Goal: Information Seeking & Learning: Learn about a topic

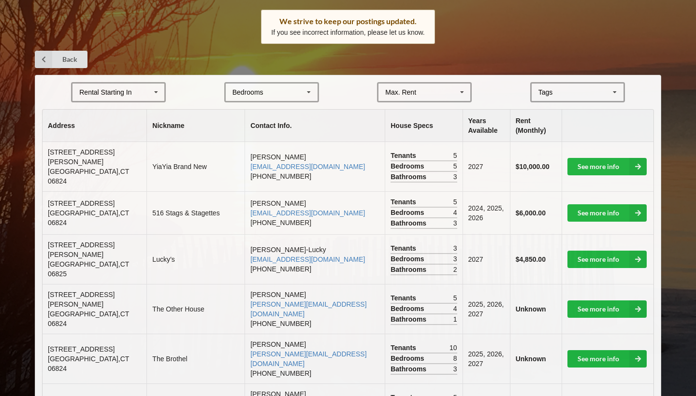
scroll to position [150, 0]
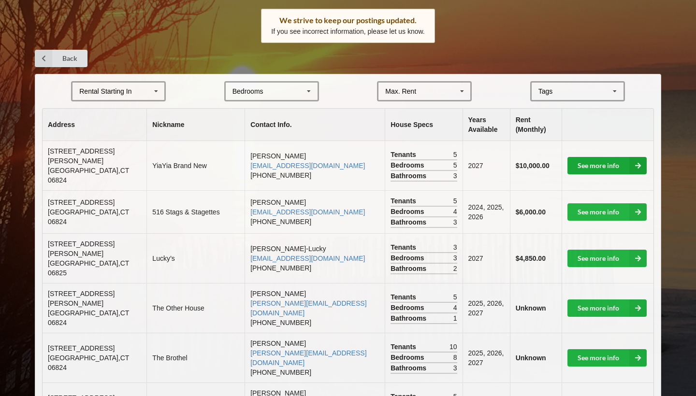
click at [622, 157] on link "See more info" at bounding box center [606, 165] width 79 height 17
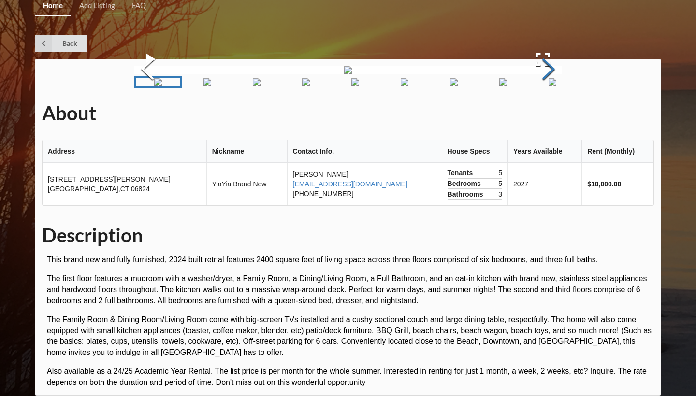
click at [549, 114] on button "Next Slide" at bounding box center [548, 70] width 27 height 87
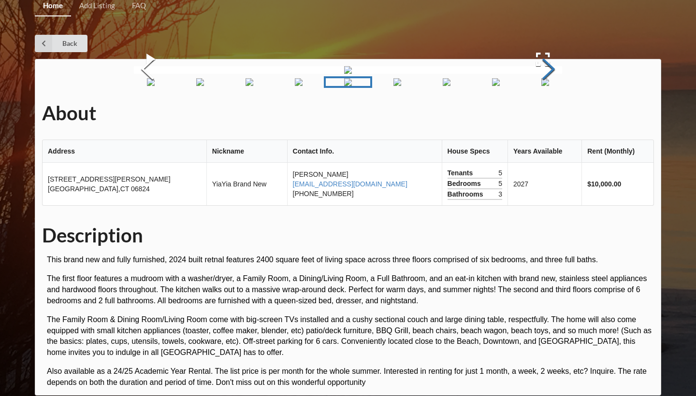
click at [549, 114] on button "Next Slide" at bounding box center [548, 70] width 27 height 87
click at [548, 114] on button "Next Slide" at bounding box center [548, 70] width 27 height 87
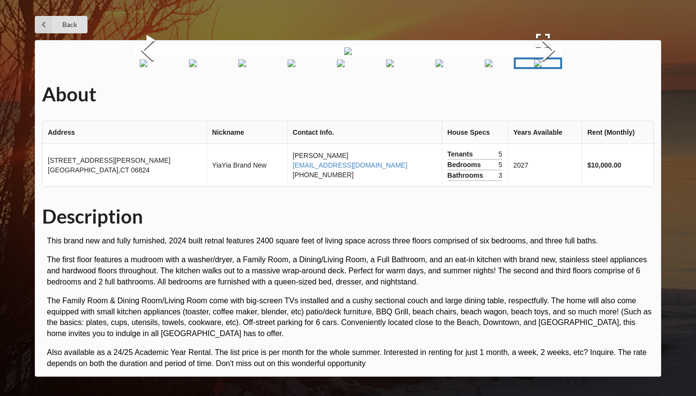
scroll to position [147, 0]
drag, startPoint x: 50, startPoint y: 316, endPoint x: 110, endPoint y: 326, distance: 61.1
click at [110, 186] on td "[STREET_ADDRESS][PERSON_NAME]" at bounding box center [125, 165] width 164 height 43
click at [71, 164] on span "[STREET_ADDRESS][PERSON_NAME]" at bounding box center [109, 160] width 123 height 8
drag, startPoint x: 49, startPoint y: 316, endPoint x: 116, endPoint y: 327, distance: 68.4
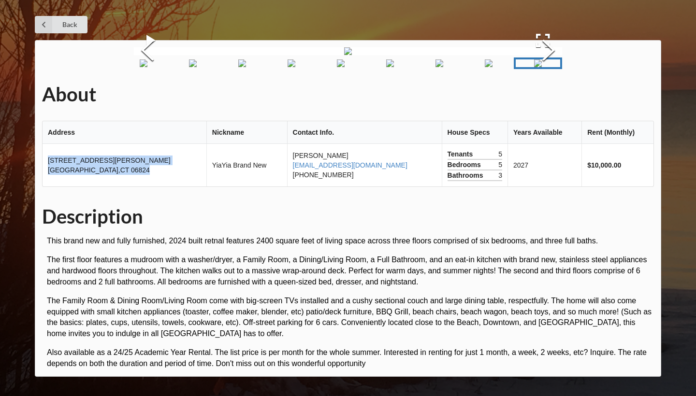
click at [116, 186] on td "[STREET_ADDRESS][PERSON_NAME]" at bounding box center [125, 165] width 164 height 43
copy td "[STREET_ADDRESS][PERSON_NAME]"
click at [115, 186] on td "[STREET_ADDRESS][PERSON_NAME]" at bounding box center [125, 165] width 164 height 43
drag, startPoint x: 112, startPoint y: 327, endPoint x: 47, endPoint y: 314, distance: 65.8
click at [47, 186] on td "[STREET_ADDRESS][PERSON_NAME]" at bounding box center [125, 165] width 164 height 43
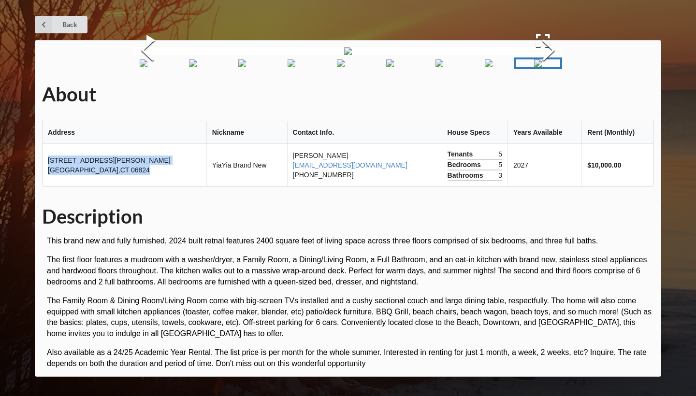
copy td "[STREET_ADDRESS][PERSON_NAME]"
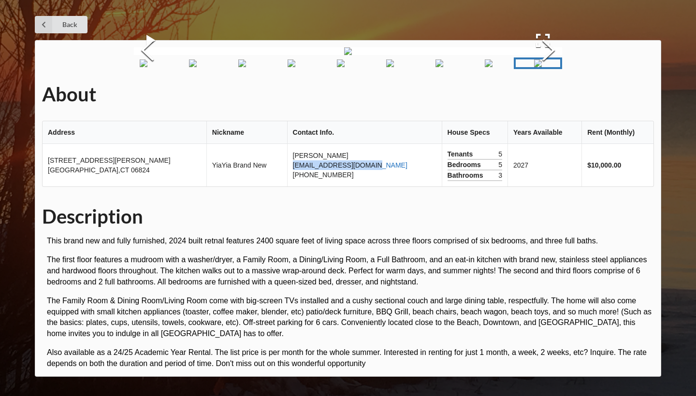
drag, startPoint x: 343, startPoint y: 320, endPoint x: 255, endPoint y: 322, distance: 88.4
click at [287, 186] on td "[PERSON_NAME] [EMAIL_ADDRESS][DOMAIN_NAME] [PHONE_NUMBER]" at bounding box center [364, 165] width 155 height 43
copy link "[EMAIL_ADDRESS][DOMAIN_NAME]"
click at [547, 95] on button "Next Slide" at bounding box center [548, 51] width 27 height 87
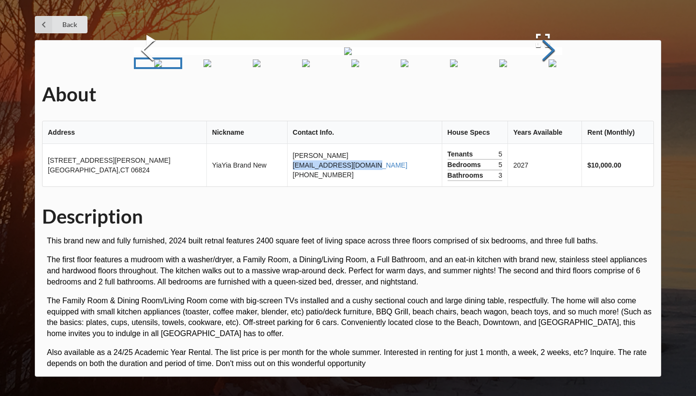
click at [547, 95] on button "Next Slide" at bounding box center [548, 51] width 27 height 87
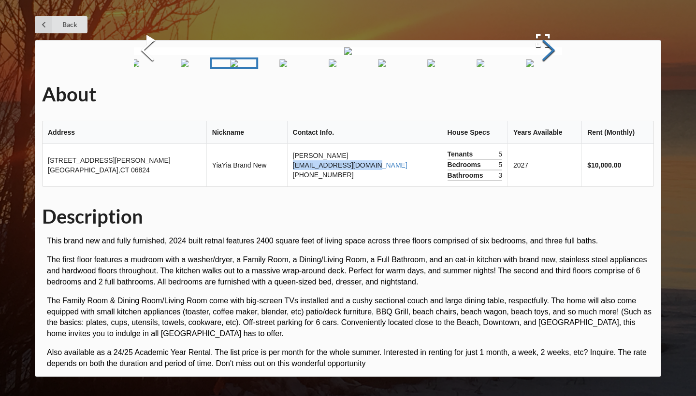
click at [547, 95] on button "Next Slide" at bounding box center [548, 51] width 27 height 87
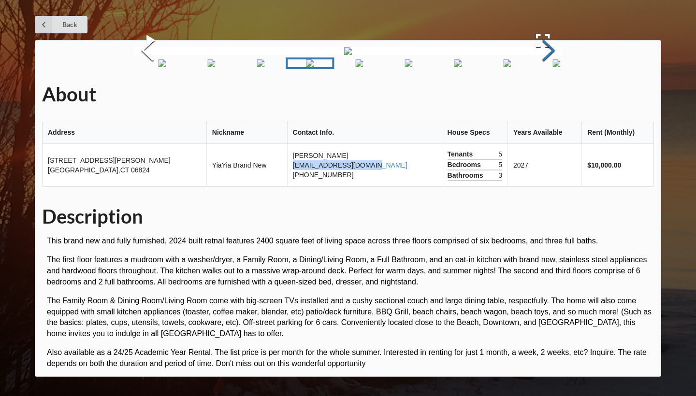
click at [547, 95] on button "Next Slide" at bounding box center [548, 51] width 27 height 87
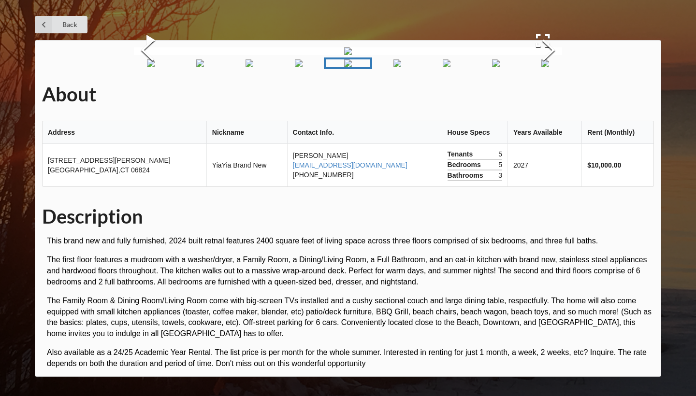
click at [415, 200] on div "About Address Nickname Contact Info. House Specs Years Available Rent (Monthly)…" at bounding box center [348, 208] width 626 height 337
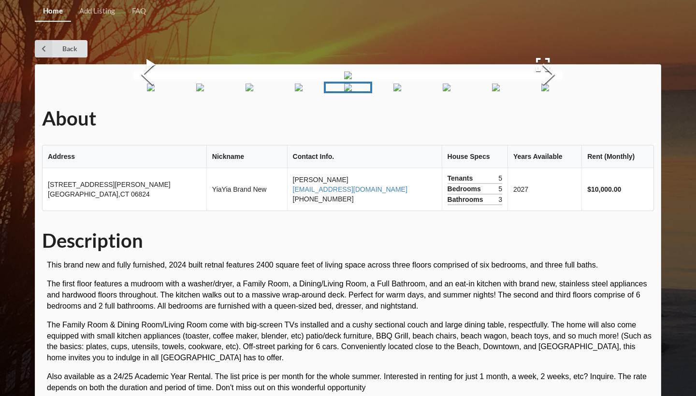
scroll to position [0, 0]
click at [50, 44] on icon at bounding box center [43, 48] width 17 height 17
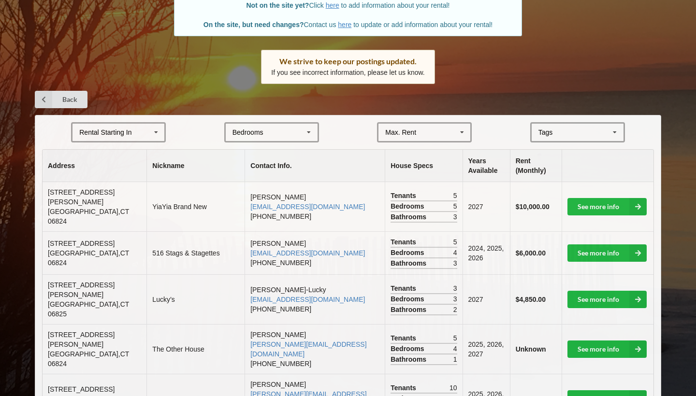
scroll to position [110, 0]
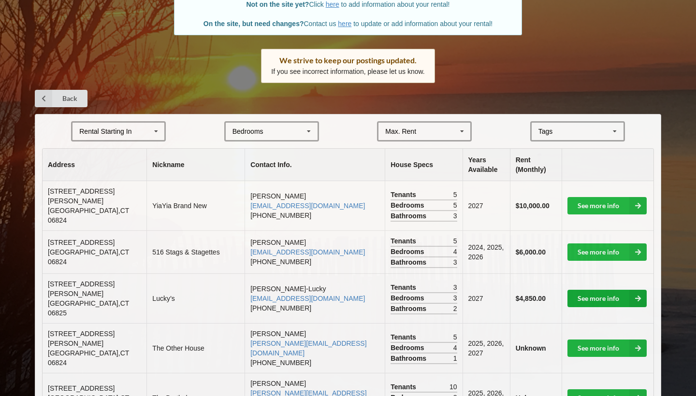
click at [597, 290] on link "See more info" at bounding box center [606, 298] width 79 height 17
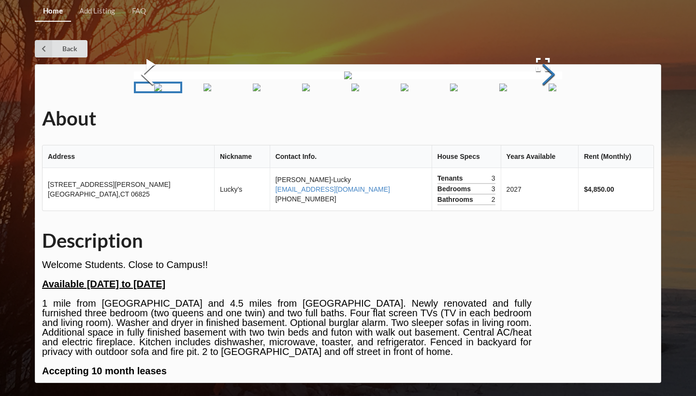
click at [545, 119] on button "Next Slide" at bounding box center [548, 75] width 27 height 87
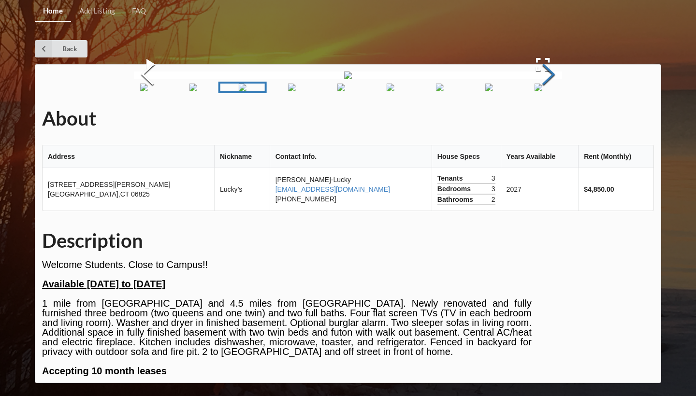
click at [545, 119] on button "Next Slide" at bounding box center [548, 75] width 27 height 87
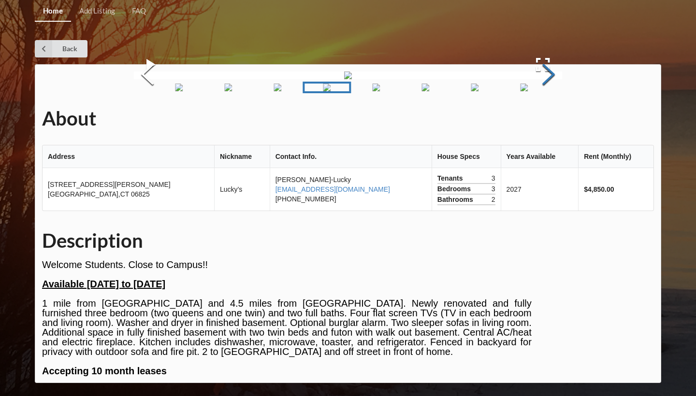
click at [545, 119] on button "Next Slide" at bounding box center [548, 75] width 27 height 87
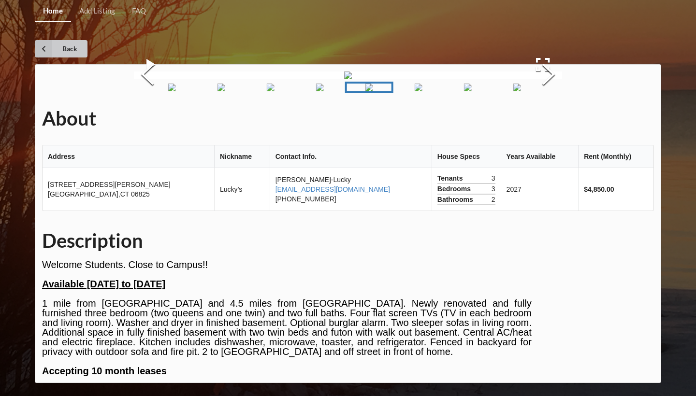
click at [50, 46] on icon at bounding box center [43, 48] width 17 height 17
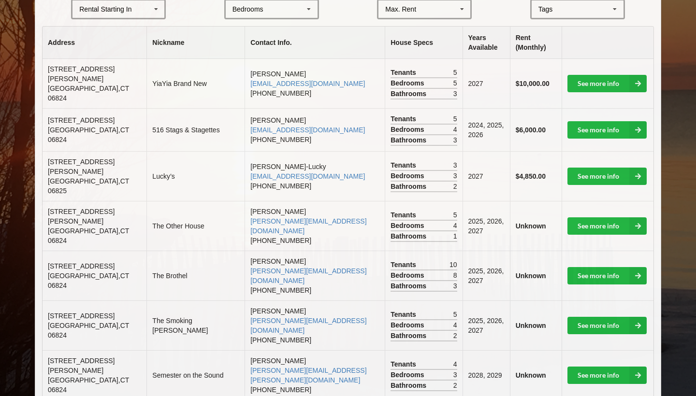
scroll to position [235, 0]
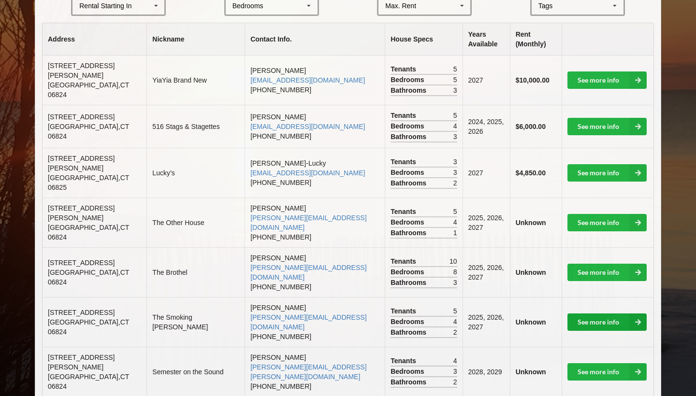
click at [591, 313] on link "See more info" at bounding box center [606, 321] width 79 height 17
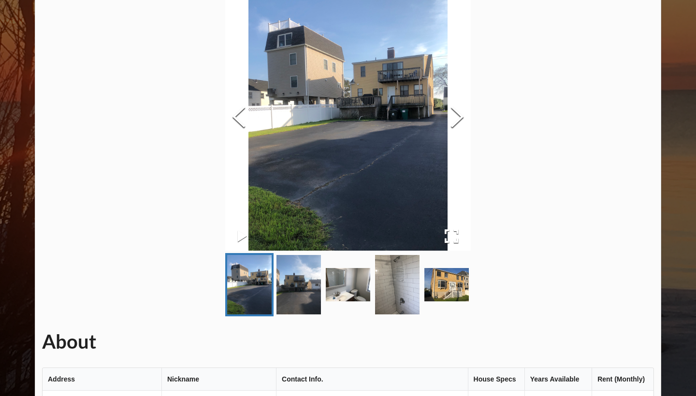
scroll to position [86, 0]
click at [470, 113] on button "Next Slide" at bounding box center [456, 118] width 27 height 87
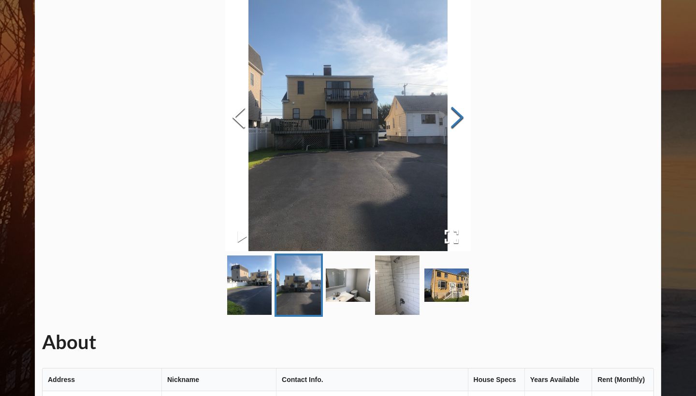
click at [470, 113] on button "Next Slide" at bounding box center [456, 118] width 27 height 87
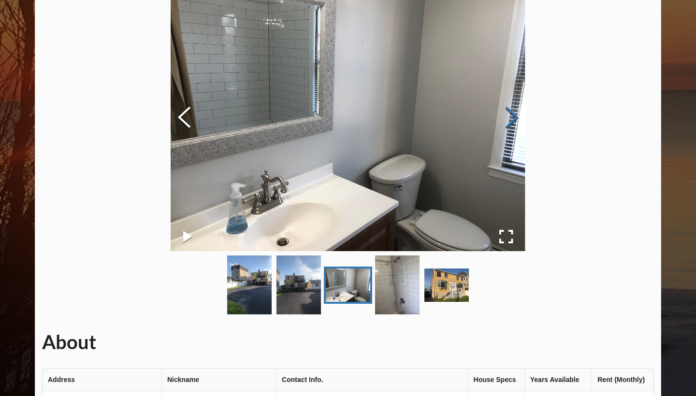
click at [525, 113] on button "Next Slide" at bounding box center [511, 118] width 27 height 87
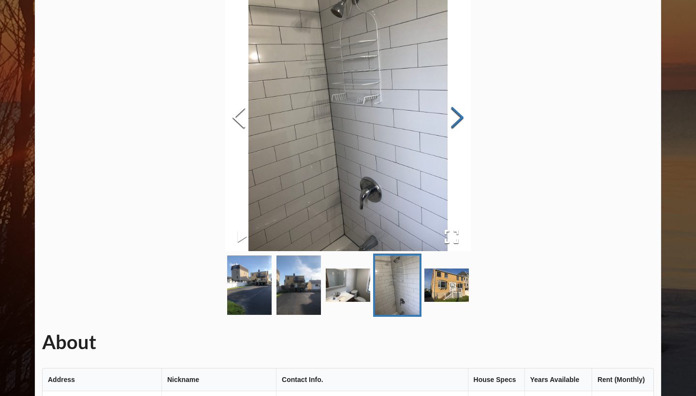
click at [470, 113] on button "Next Slide" at bounding box center [456, 118] width 27 height 87
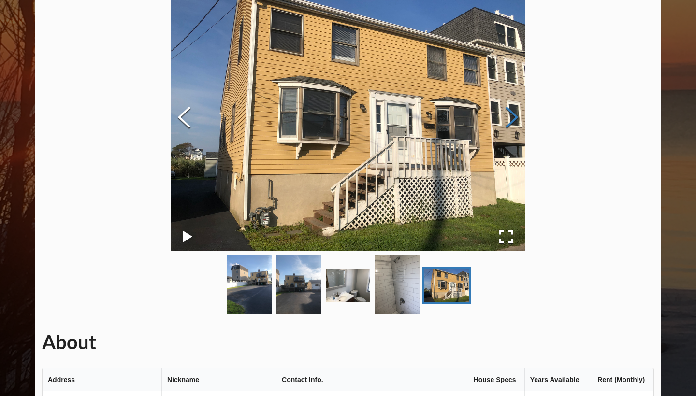
click at [525, 113] on button "Next Slide" at bounding box center [511, 118] width 27 height 87
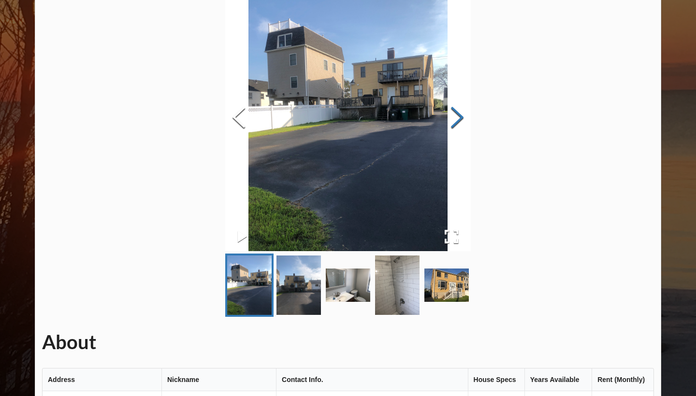
click at [470, 112] on button "Next Slide" at bounding box center [456, 118] width 27 height 87
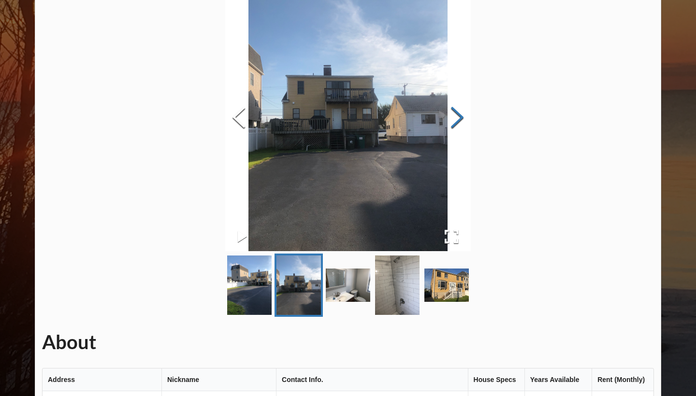
click at [470, 111] on button "Next Slide" at bounding box center [456, 118] width 27 height 87
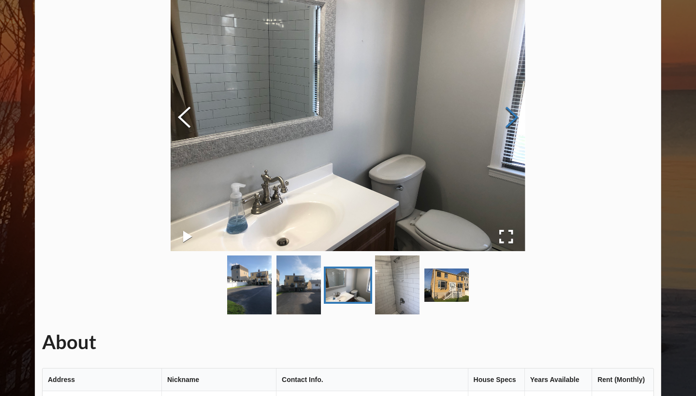
click at [525, 110] on button "Next Slide" at bounding box center [511, 118] width 27 height 87
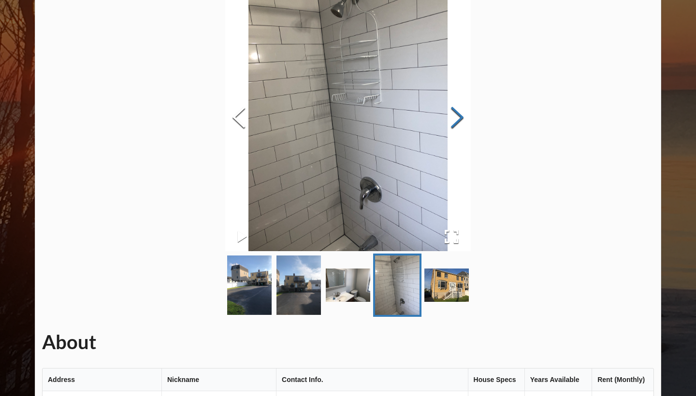
click at [470, 109] on button "Next Slide" at bounding box center [456, 118] width 27 height 87
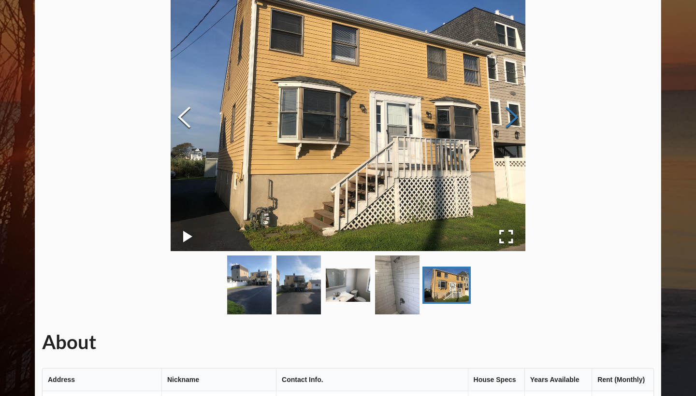
click at [525, 108] on button "Next Slide" at bounding box center [511, 118] width 27 height 87
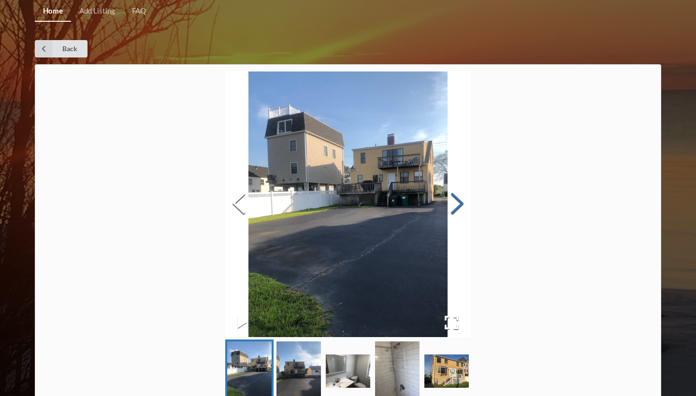
scroll to position [0, 0]
click at [73, 45] on link "Back" at bounding box center [61, 48] width 53 height 17
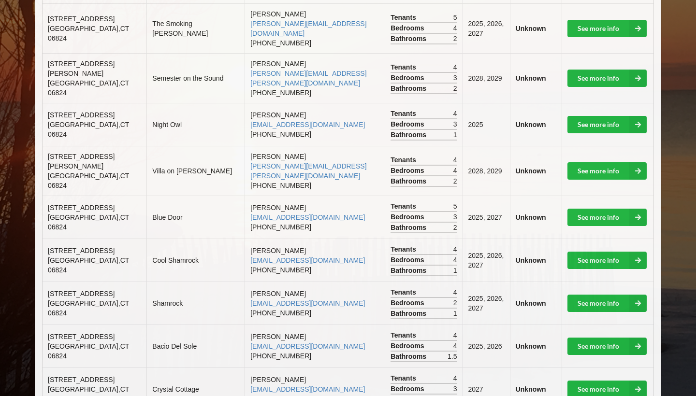
scroll to position [519, 0]
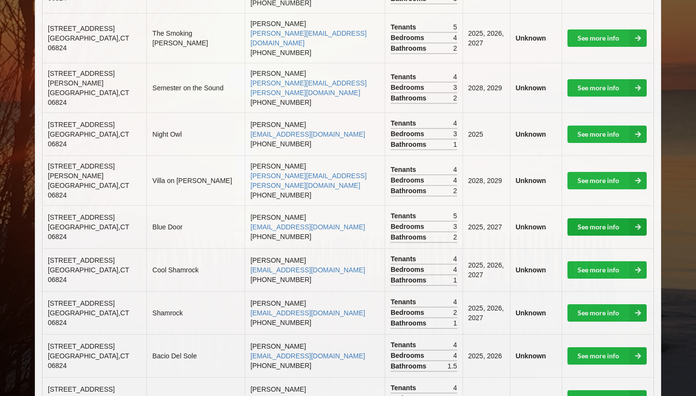
click at [588, 218] on link "See more info" at bounding box center [606, 226] width 79 height 17
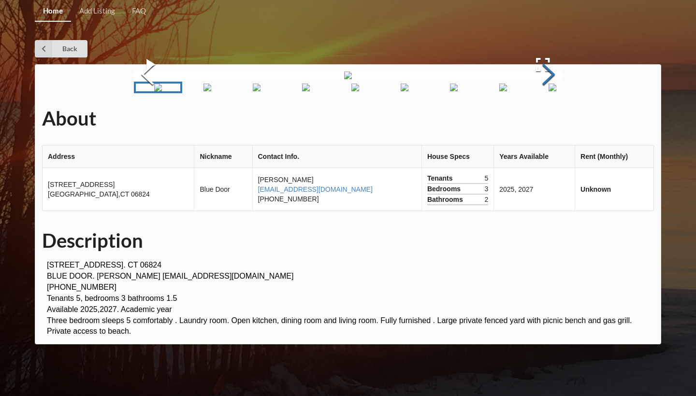
click at [549, 119] on button "Next Slide" at bounding box center [548, 75] width 27 height 87
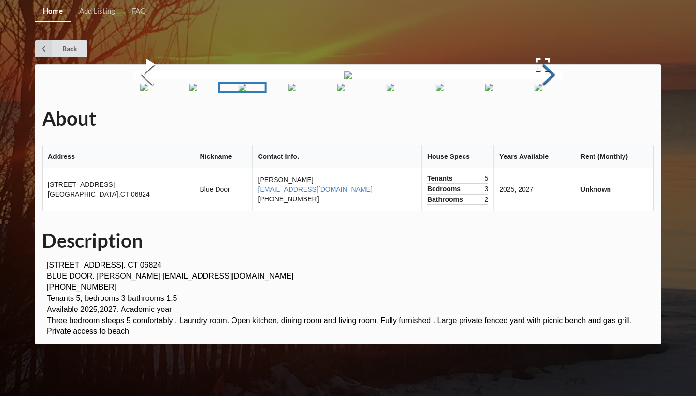
click at [549, 119] on button "Next Slide" at bounding box center [548, 75] width 27 height 87
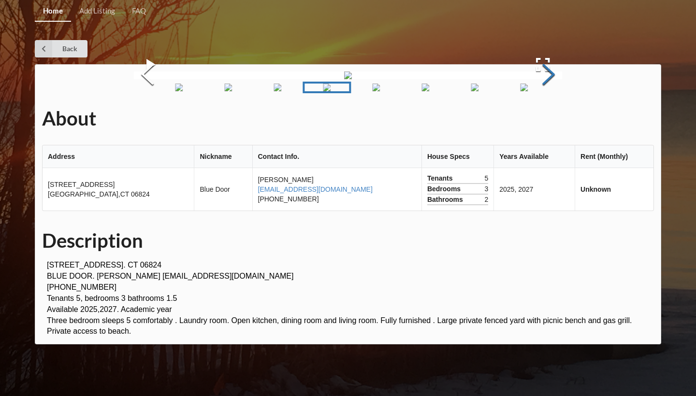
click at [549, 119] on button "Next Slide" at bounding box center [548, 75] width 27 height 87
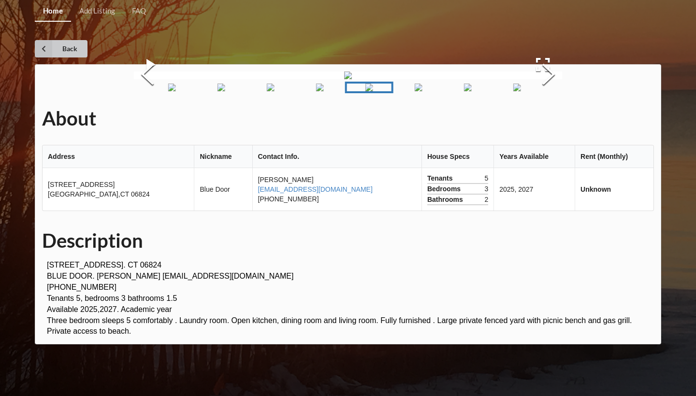
click at [80, 52] on link "Back" at bounding box center [61, 48] width 53 height 17
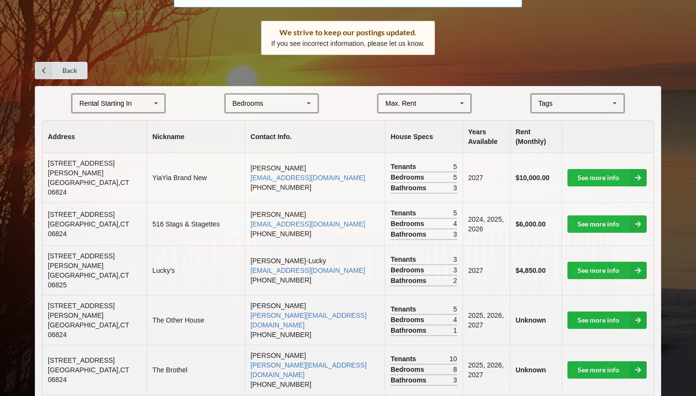
scroll to position [152, 0]
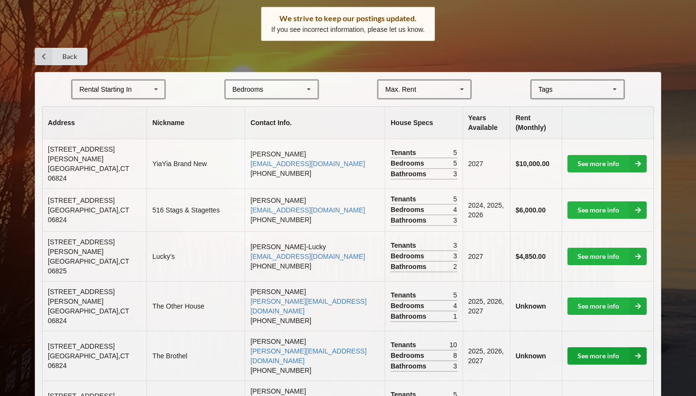
click at [610, 347] on link "See more info" at bounding box center [606, 355] width 79 height 17
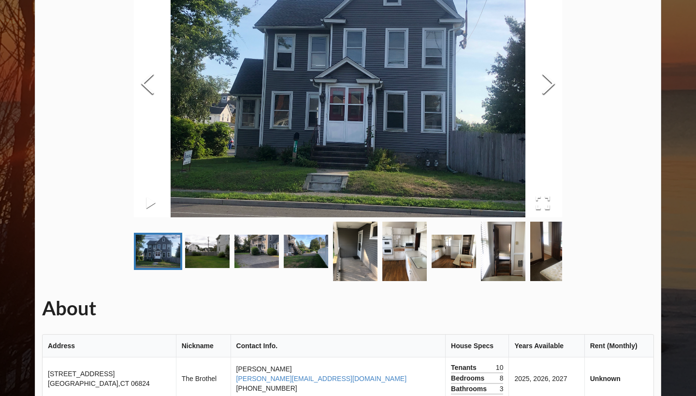
scroll to position [75, 0]
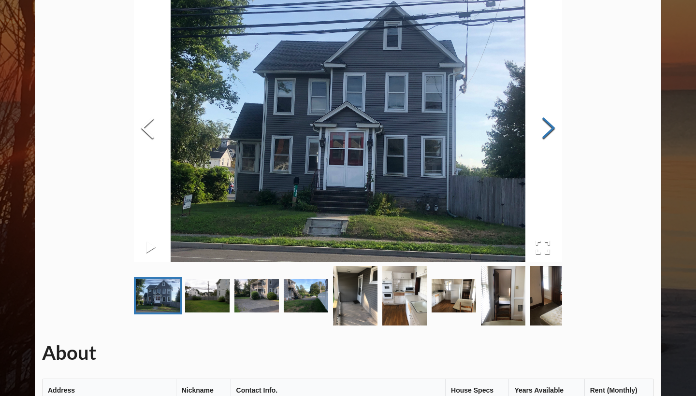
click at [549, 121] on button "Next Slide" at bounding box center [548, 128] width 27 height 87
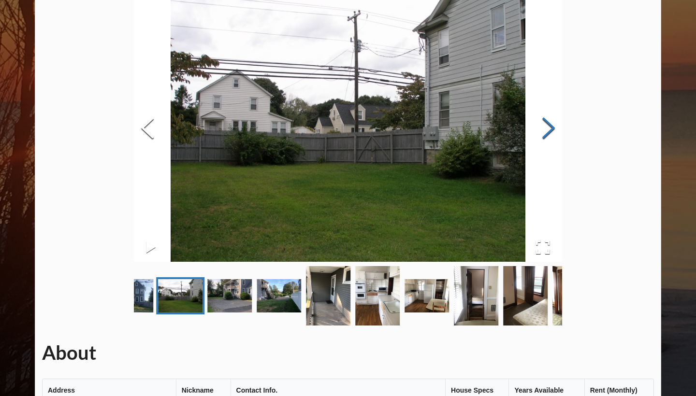
click at [549, 121] on button "Next Slide" at bounding box center [548, 128] width 27 height 87
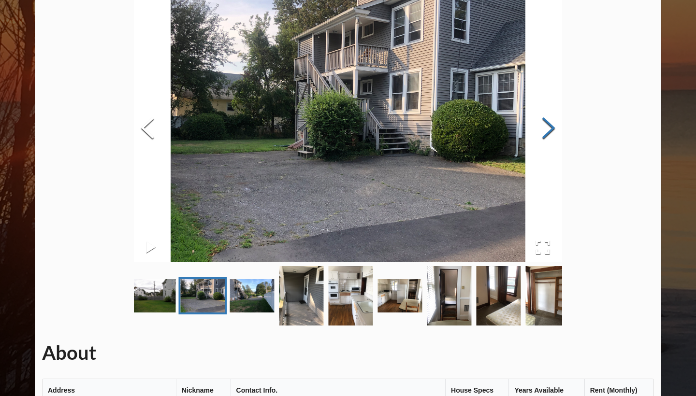
click at [549, 121] on button "Next Slide" at bounding box center [548, 128] width 27 height 87
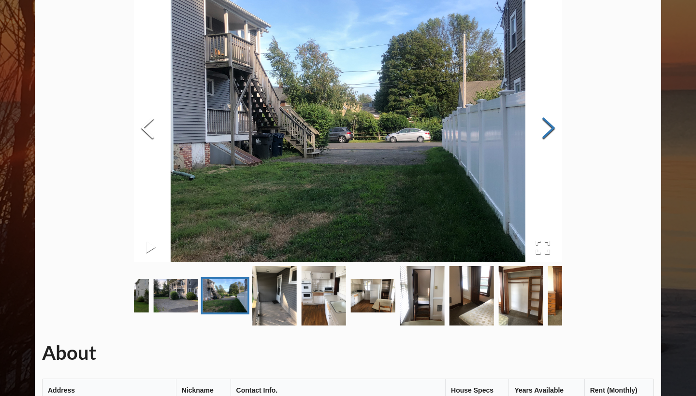
click at [549, 121] on button "Next Slide" at bounding box center [548, 128] width 27 height 87
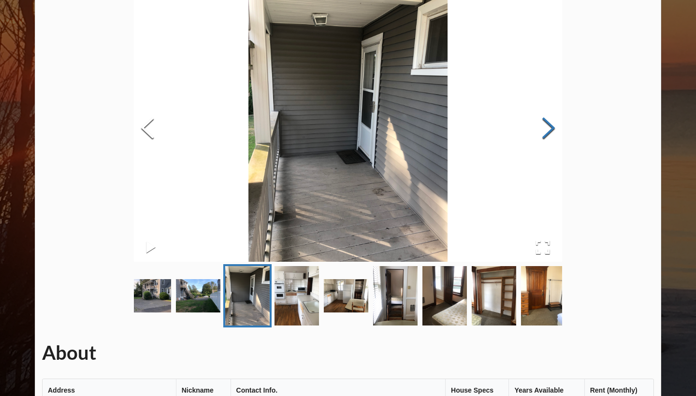
click at [549, 121] on button "Next Slide" at bounding box center [548, 128] width 27 height 87
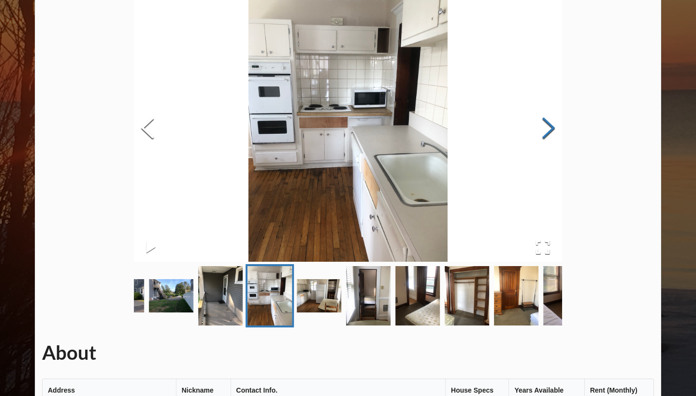
click at [549, 121] on button "Next Slide" at bounding box center [548, 128] width 27 height 87
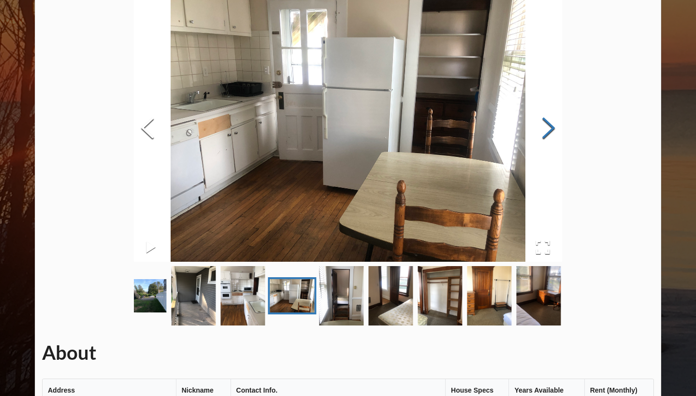
click at [549, 121] on button "Next Slide" at bounding box center [548, 128] width 27 height 87
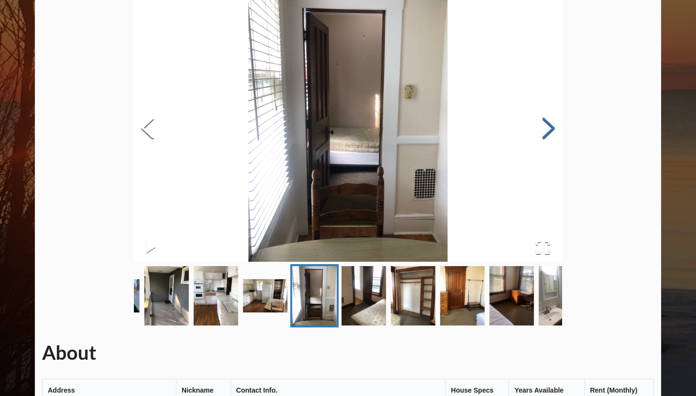
click at [549, 120] on button "Next Slide" at bounding box center [548, 128] width 27 height 87
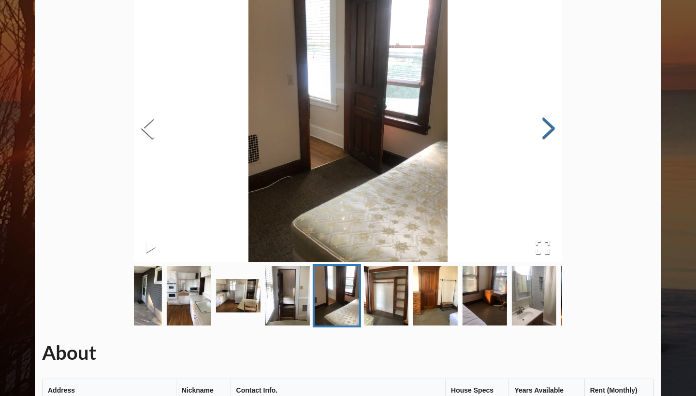
click at [548, 120] on button "Next Slide" at bounding box center [548, 128] width 27 height 87
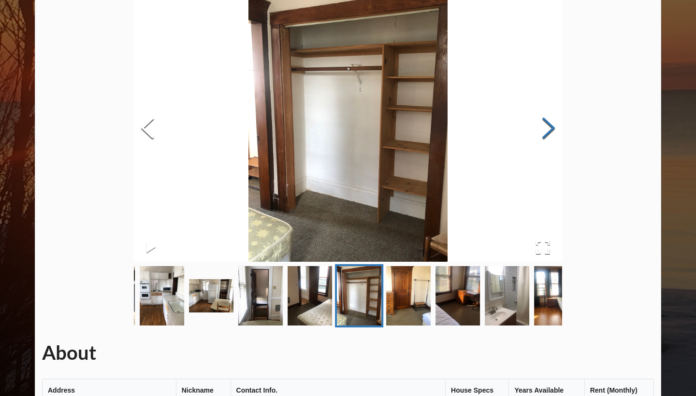
click at [548, 120] on button "Next Slide" at bounding box center [548, 128] width 27 height 87
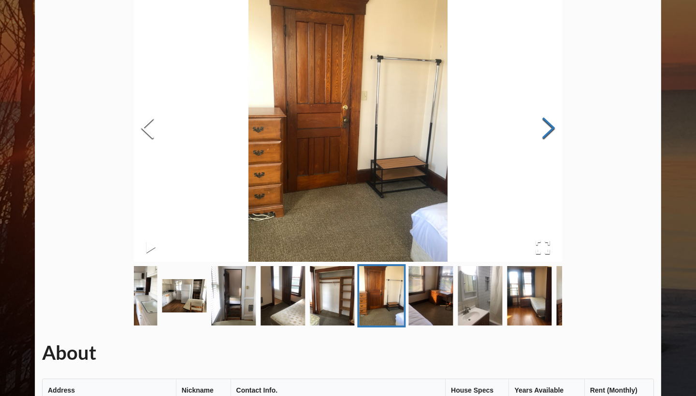
click at [548, 119] on button "Next Slide" at bounding box center [548, 128] width 27 height 87
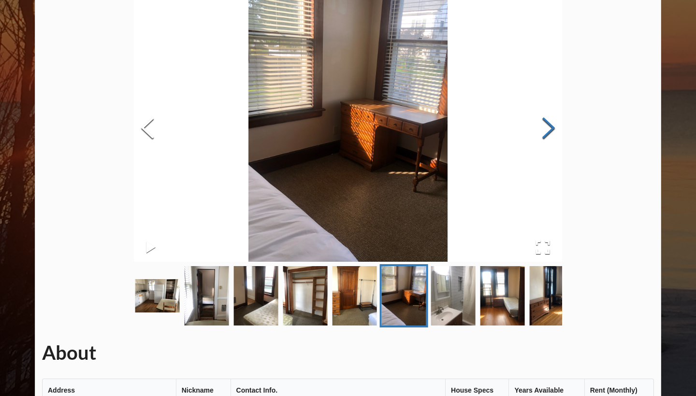
click at [548, 119] on button "Next Slide" at bounding box center [548, 128] width 27 height 87
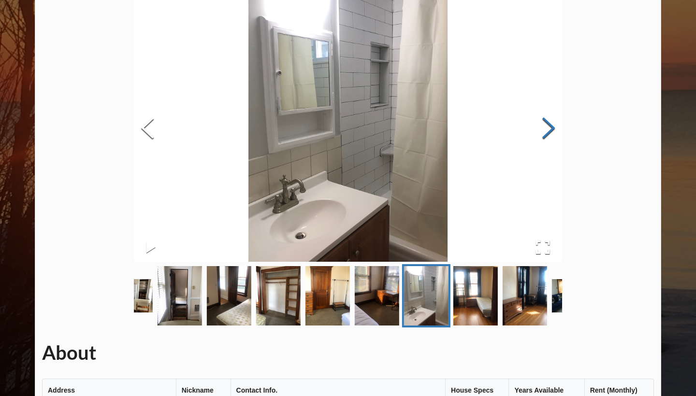
click at [548, 119] on button "Next Slide" at bounding box center [548, 128] width 27 height 87
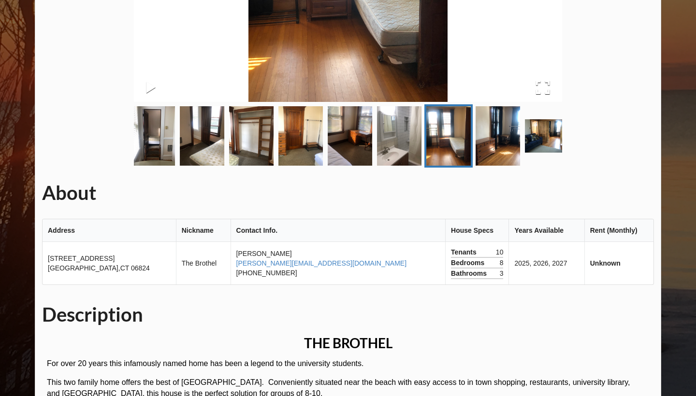
scroll to position [236, 0]
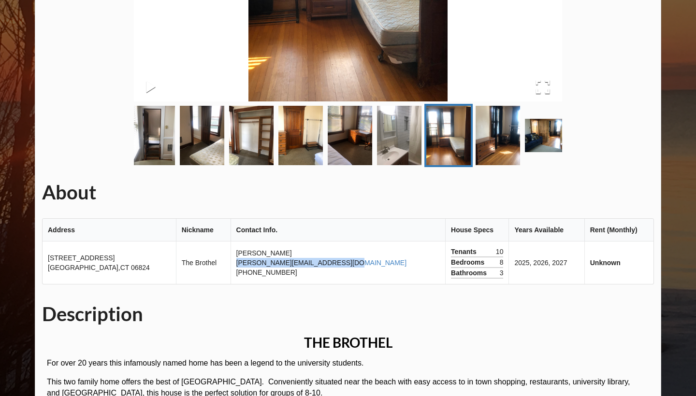
drag, startPoint x: 222, startPoint y: 258, endPoint x: 328, endPoint y: 263, distance: 106.4
click at [328, 263] on td "[PERSON_NAME] [PERSON_NAME][EMAIL_ADDRESS][DOMAIN_NAME] [PHONE_NUMBER]" at bounding box center [337, 262] width 214 height 43
copy link "[PERSON_NAME][EMAIL_ADDRESS][DOMAIN_NAME]"
click at [133, 297] on div "About Address Nickname Contact Info. House Specs Years Available Rent (Monthly)…" at bounding box center [348, 245] width 626 height 833
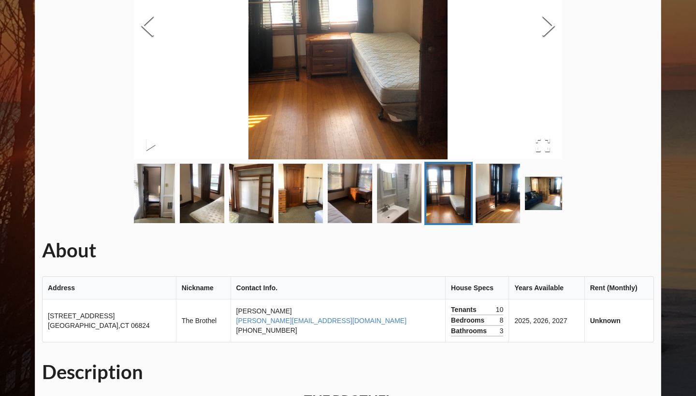
scroll to position [186, 0]
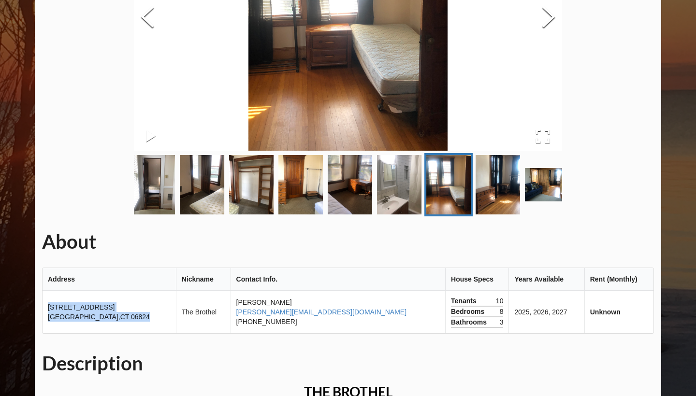
drag, startPoint x: 49, startPoint y: 306, endPoint x: 116, endPoint y: 317, distance: 68.1
click at [116, 317] on td "[STREET_ADDRESS]" at bounding box center [109, 312] width 133 height 43
copy td "[STREET_ADDRESS]"
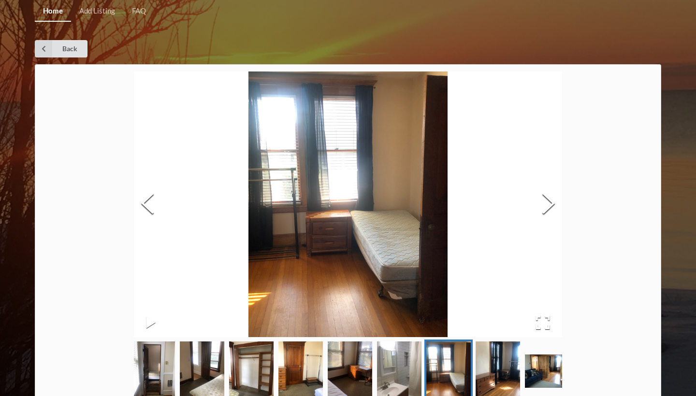
scroll to position [0, 0]
click at [68, 46] on link "Back" at bounding box center [61, 48] width 53 height 17
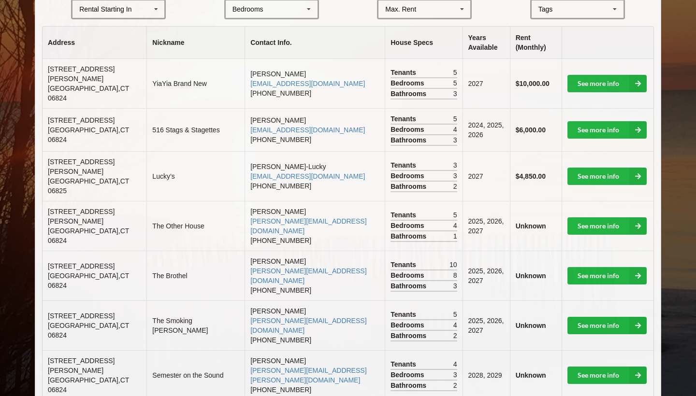
scroll to position [232, 0]
click at [604, 317] on link "See more info" at bounding box center [606, 325] width 79 height 17
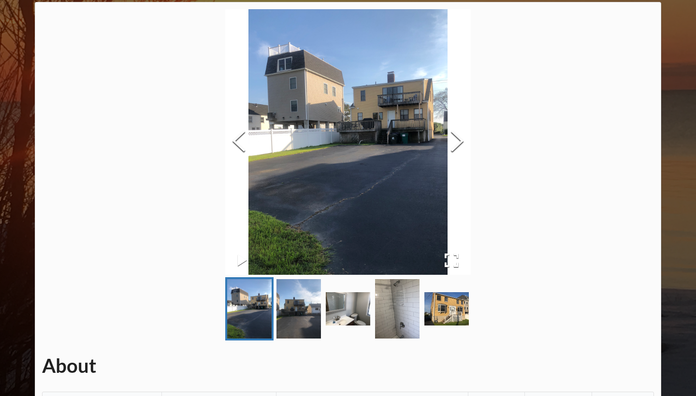
scroll to position [33, 0]
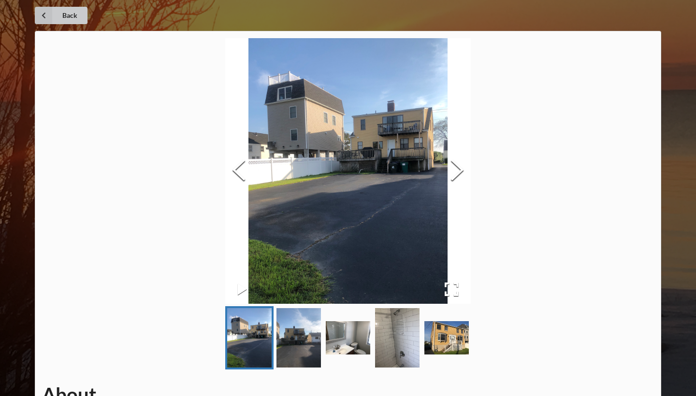
click at [45, 13] on icon at bounding box center [43, 15] width 17 height 17
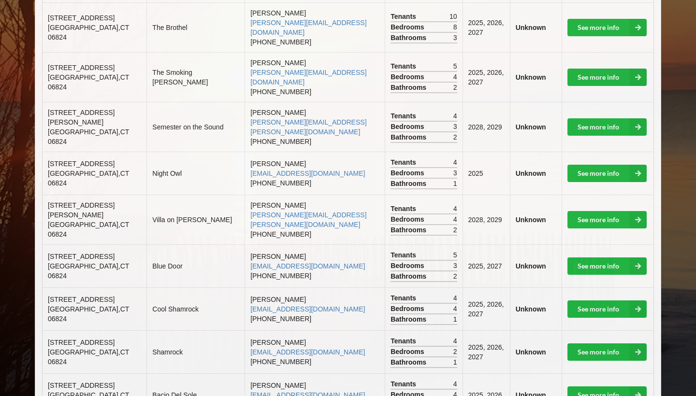
scroll to position [481, 0]
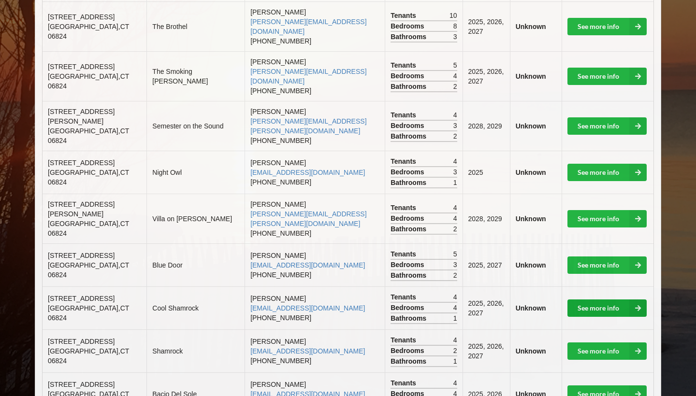
click at [590, 299] on link "See more info" at bounding box center [606, 307] width 79 height 17
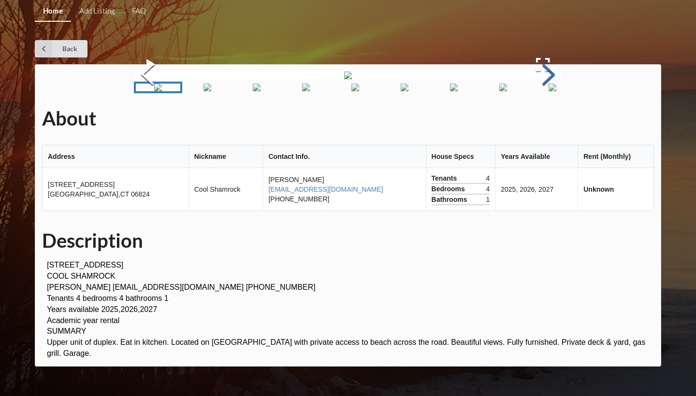
click at [541, 119] on button "Next Slide" at bounding box center [548, 75] width 27 height 87
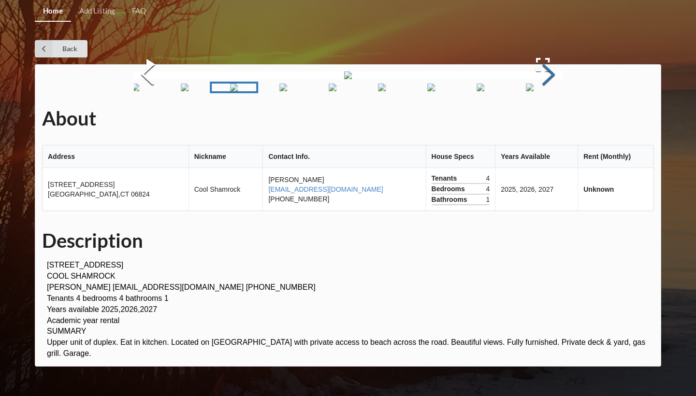
click at [541, 119] on button "Next Slide" at bounding box center [548, 75] width 27 height 87
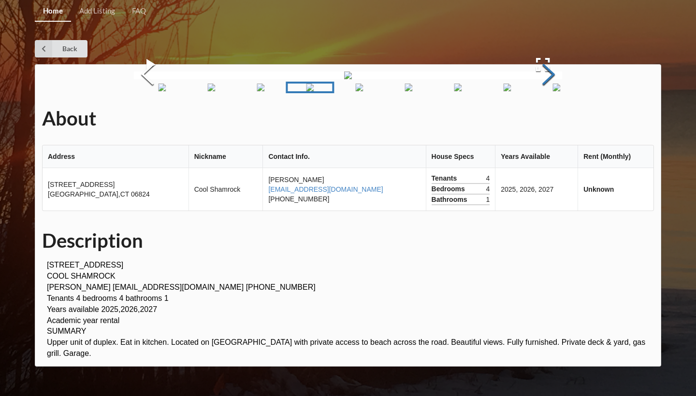
click at [541, 119] on button "Next Slide" at bounding box center [548, 75] width 27 height 87
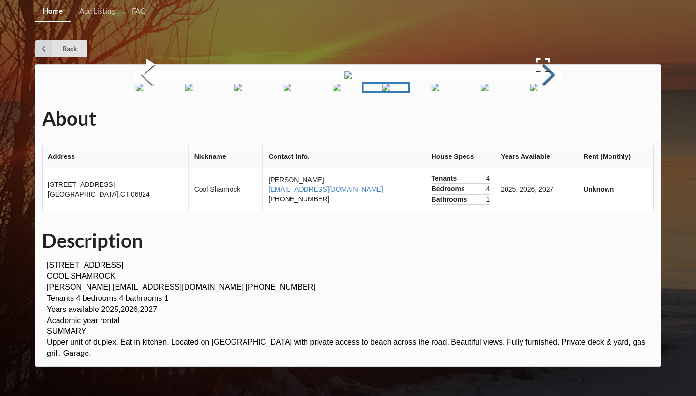
click at [541, 119] on button "Next Slide" at bounding box center [548, 75] width 27 height 87
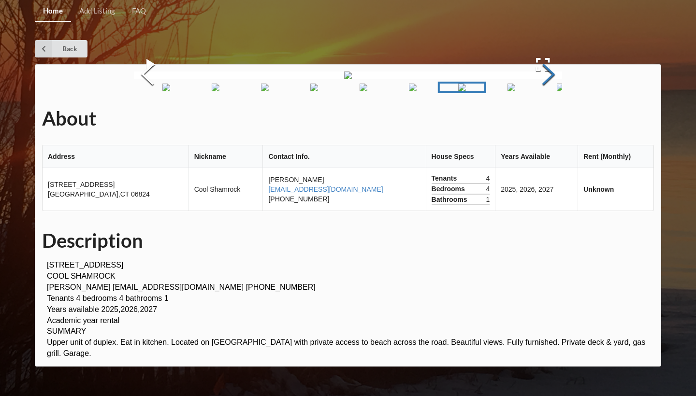
click at [541, 119] on button "Next Slide" at bounding box center [548, 75] width 27 height 87
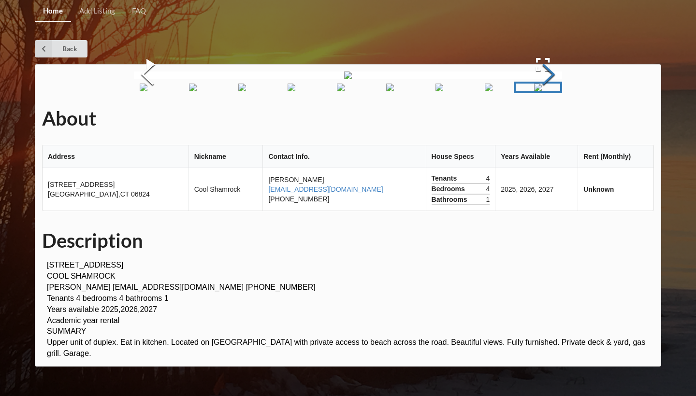
click at [541, 119] on button "Next Slide" at bounding box center [548, 75] width 27 height 87
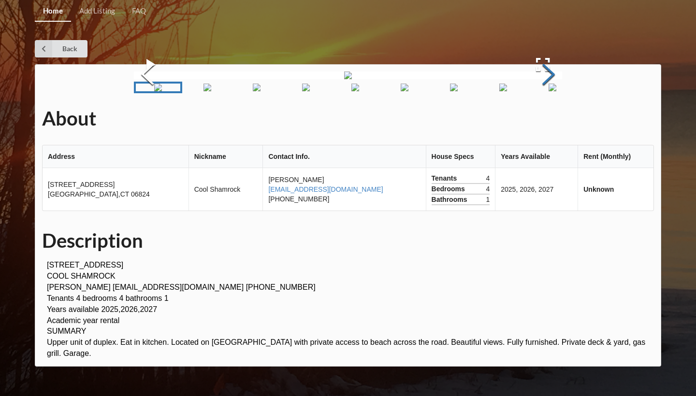
click at [541, 119] on button "Next Slide" at bounding box center [548, 75] width 27 height 87
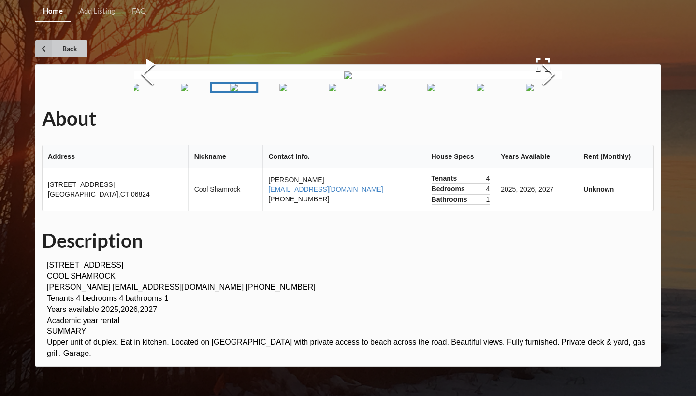
click at [70, 48] on link "Back" at bounding box center [61, 48] width 53 height 17
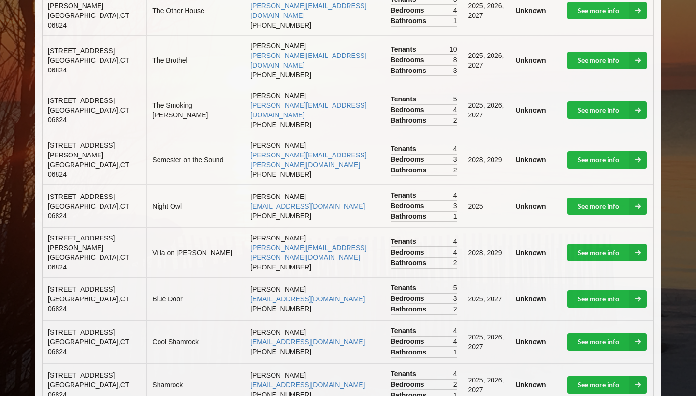
scroll to position [450, 0]
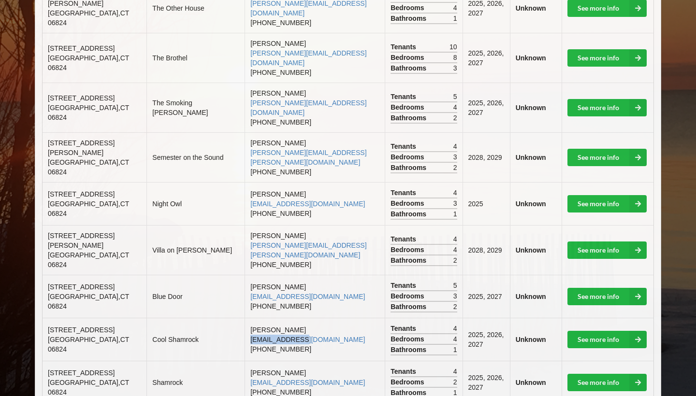
drag, startPoint x: 291, startPoint y: 272, endPoint x: 237, endPoint y: 273, distance: 54.6
click at [244, 318] on td "[PERSON_NAME] [EMAIL_ADDRESS][DOMAIN_NAME] [PHONE_NUMBER]" at bounding box center [314, 339] width 140 height 43
copy link "[EMAIL_ADDRESS][DOMAIN_NAME]"
click at [586, 331] on link "See more info" at bounding box center [606, 339] width 79 height 17
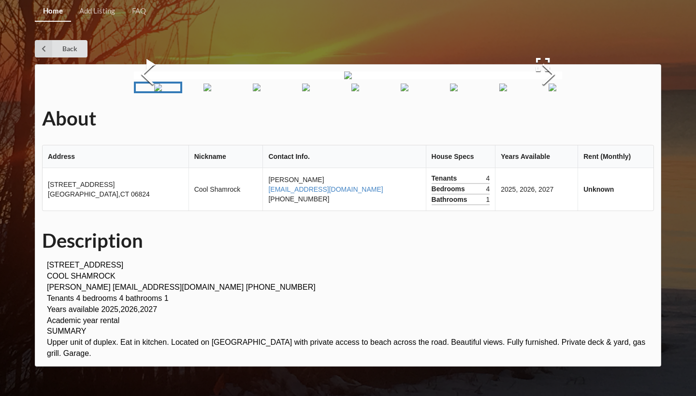
scroll to position [119, 0]
click at [253, 91] on img "Go to Slide 3" at bounding box center [257, 88] width 8 height 8
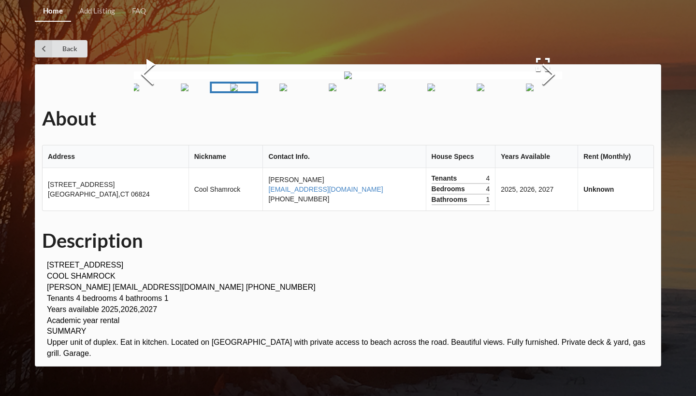
scroll to position [199, 0]
drag, startPoint x: 337, startPoint y: 297, endPoint x: 281, endPoint y: 298, distance: 56.5
click at [281, 211] on td "[PERSON_NAME] [EMAIL_ADDRESS][DOMAIN_NAME] [PHONE_NUMBER]" at bounding box center [343, 189] width 163 height 43
copy link "[EMAIL_ADDRESS][DOMAIN_NAME]"
click at [282, 253] on h1 "Description" at bounding box center [347, 240] width 611 height 25
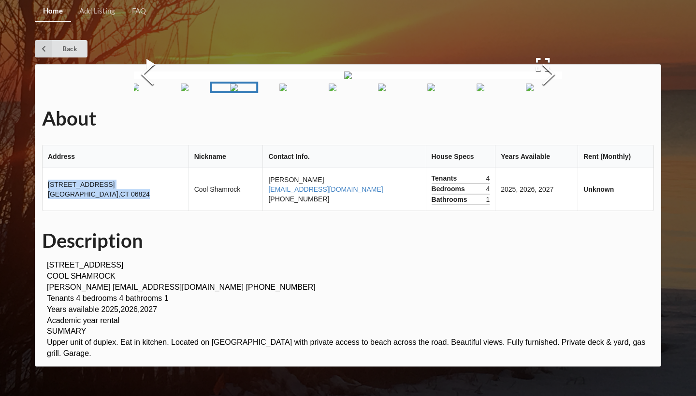
drag, startPoint x: 48, startPoint y: 291, endPoint x: 116, endPoint y: 307, distance: 69.5
click at [116, 211] on td "[STREET_ADDRESS]" at bounding box center [116, 189] width 146 height 43
copy td "[STREET_ADDRESS]"
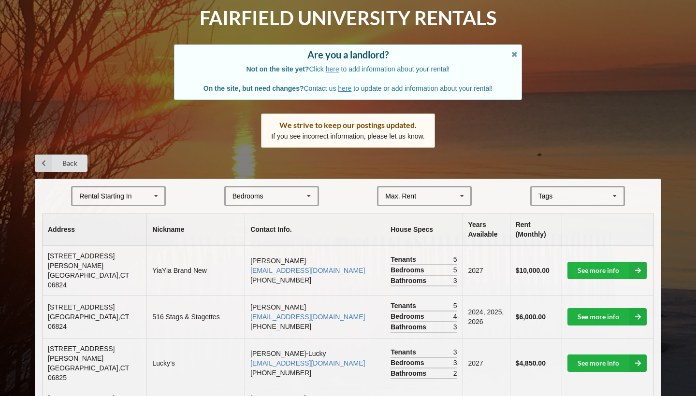
scroll to position [450, 0]
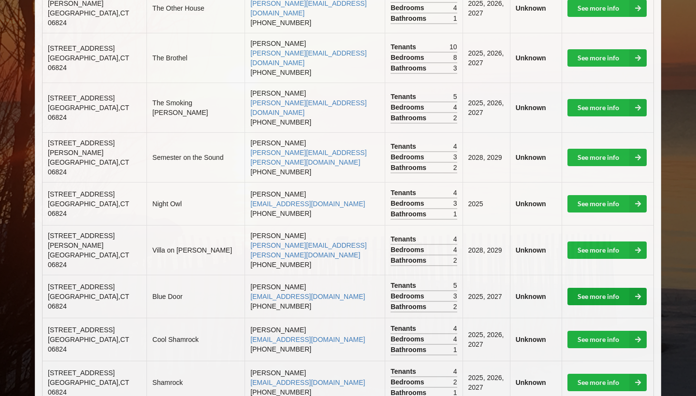
click at [591, 288] on link "See more info" at bounding box center [606, 296] width 79 height 17
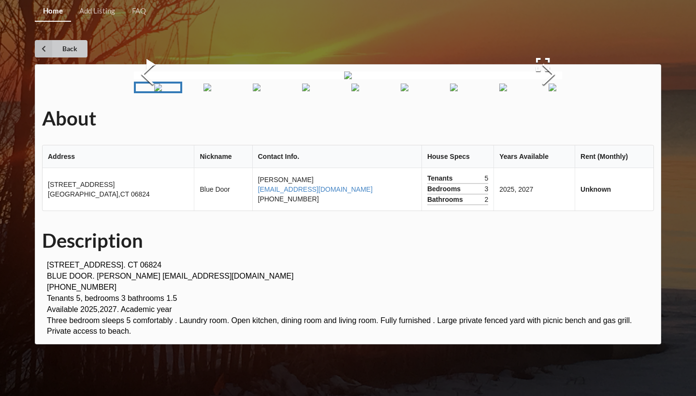
click at [47, 43] on icon at bounding box center [43, 48] width 17 height 17
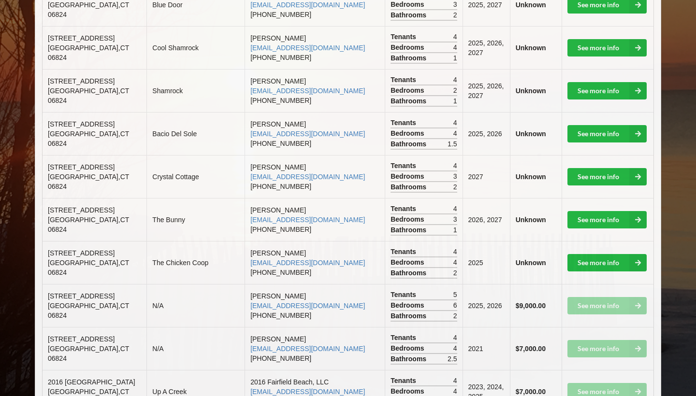
scroll to position [741, 0]
click at [589, 211] on link "See more info" at bounding box center [606, 219] width 79 height 17
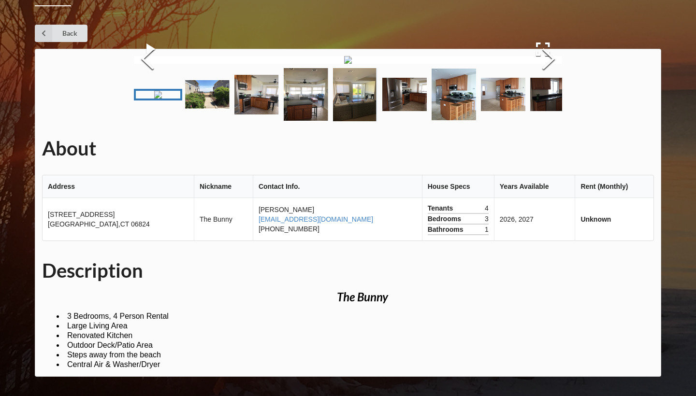
scroll to position [63, 0]
click at [219, 109] on img "Go to Slide 2" at bounding box center [207, 94] width 44 height 28
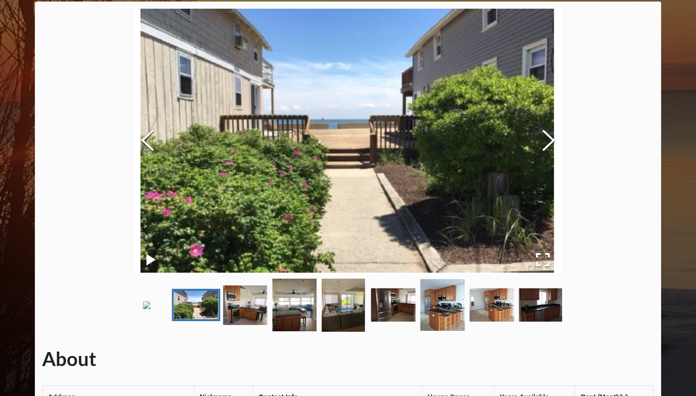
click at [260, 322] on img "Go to Slide 3" at bounding box center [245, 305] width 44 height 40
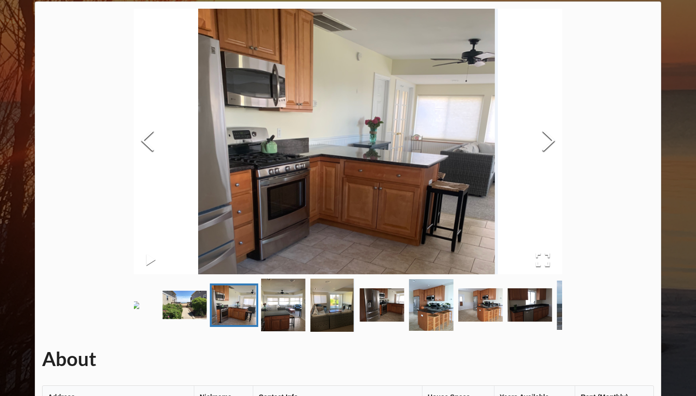
click at [293, 323] on img "Go to Slide 4" at bounding box center [283, 305] width 44 height 53
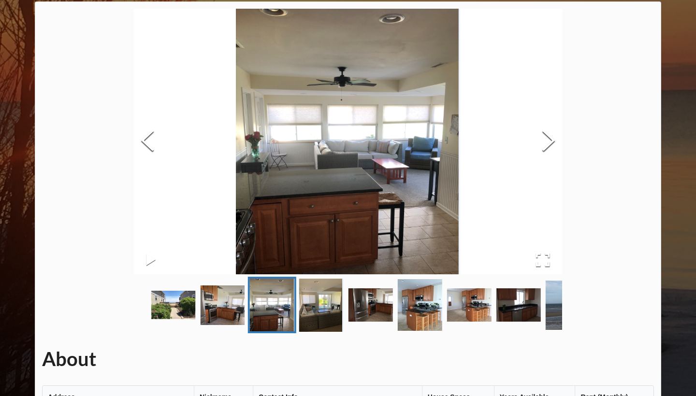
click at [320, 321] on img "Go to Slide 5" at bounding box center [321, 305] width 44 height 53
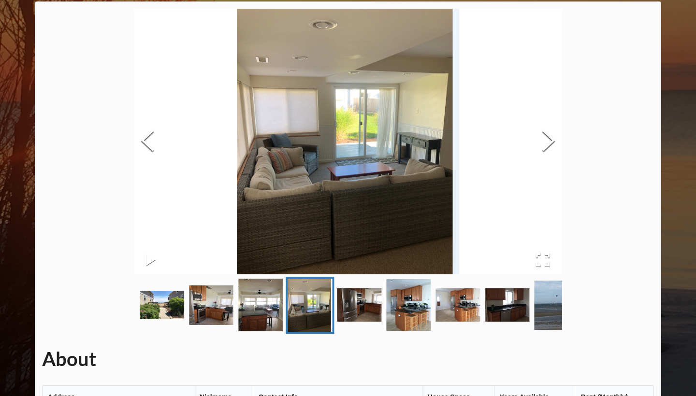
click at [350, 318] on img "Go to Slide 6" at bounding box center [359, 304] width 44 height 33
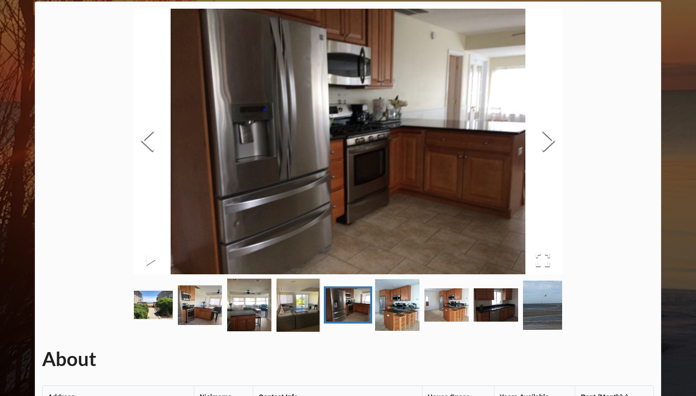
click at [385, 322] on img "Go to Slide 7" at bounding box center [397, 305] width 44 height 52
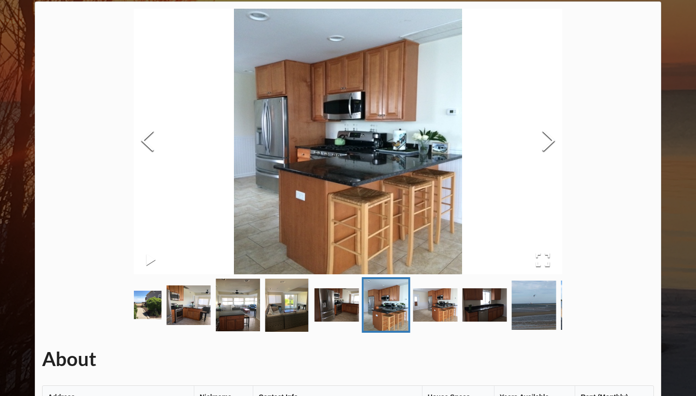
click at [420, 321] on img "Go to Slide 8" at bounding box center [435, 304] width 44 height 33
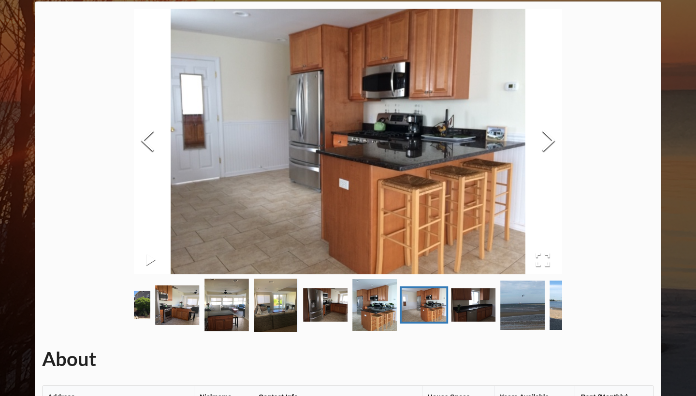
click at [510, 321] on img "Go to Slide 10" at bounding box center [522, 305] width 44 height 49
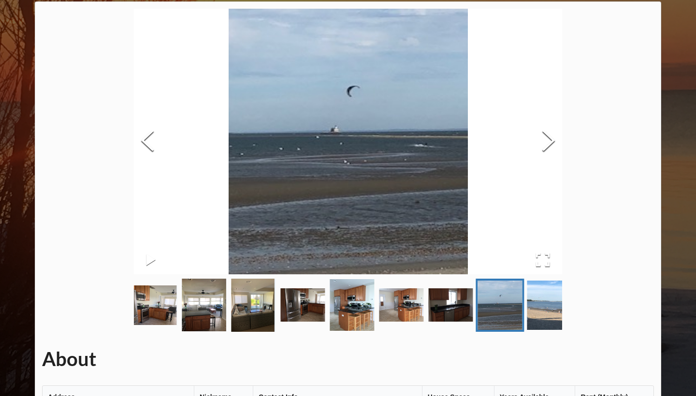
click at [547, 317] on img "Go to Slide 11" at bounding box center [548, 305] width 44 height 49
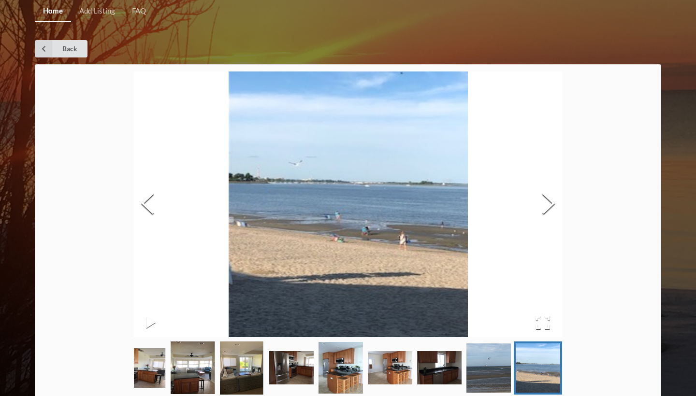
scroll to position [0, 0]
click at [65, 52] on link "Back" at bounding box center [61, 48] width 53 height 17
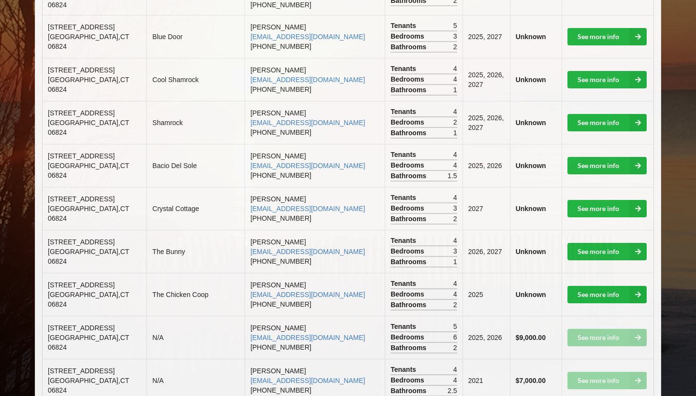
scroll to position [704, 0]
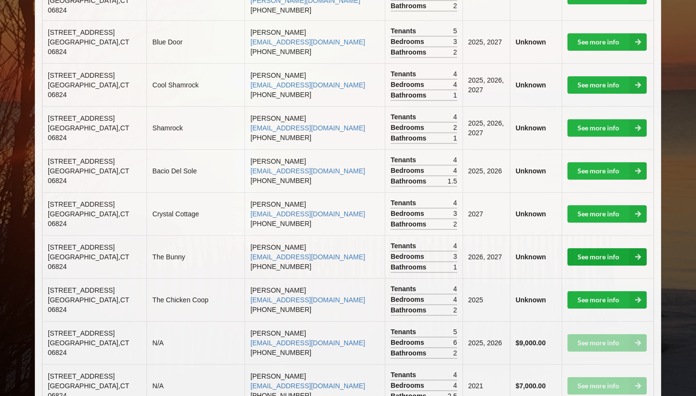
click at [585, 248] on link "See more info" at bounding box center [606, 256] width 79 height 17
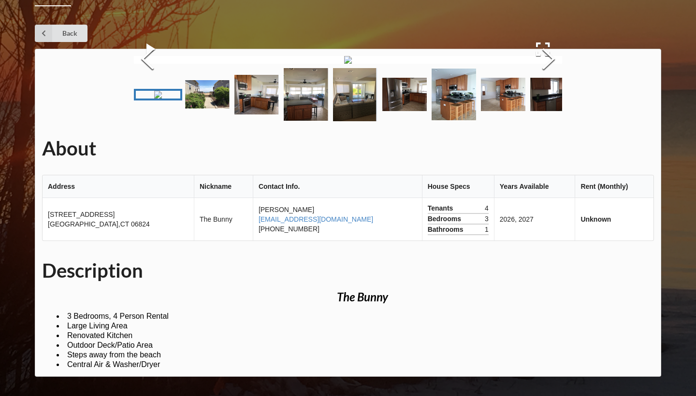
scroll to position [205, 0]
click at [203, 109] on img "Go to Slide 2" at bounding box center [207, 94] width 44 height 28
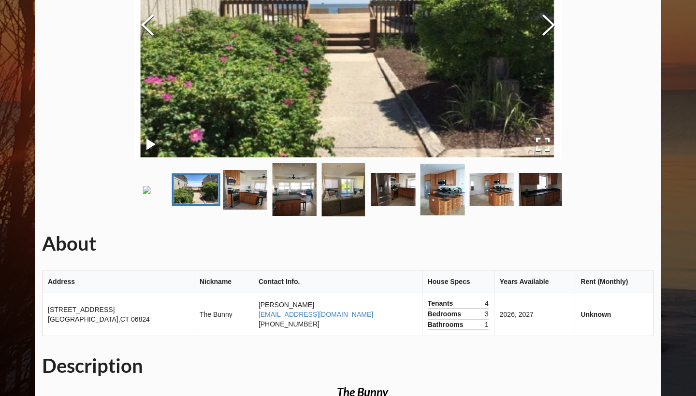
scroll to position [176, 0]
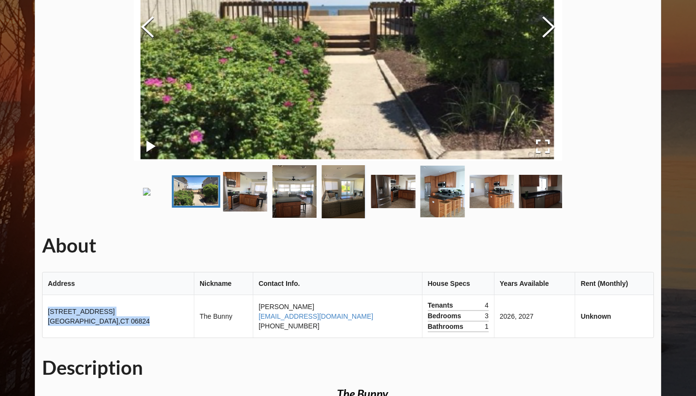
drag, startPoint x: 115, startPoint y: 358, endPoint x: 45, endPoint y: 352, distance: 70.4
click at [45, 338] on td "[STREET_ADDRESS]" at bounding box center [118, 316] width 151 height 43
copy td "[STREET_ADDRESS]"
click at [244, 258] on h1 "About" at bounding box center [347, 245] width 611 height 25
drag, startPoint x: 328, startPoint y: 359, endPoint x: 257, endPoint y: 357, distance: 70.5
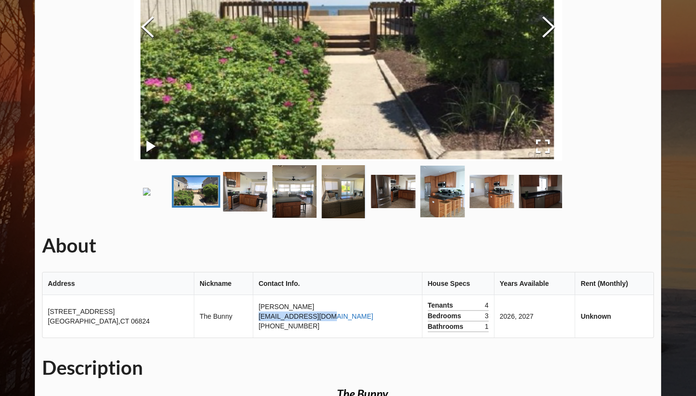
click at [257, 338] on td "[PERSON_NAME] [EMAIL_ADDRESS][DOMAIN_NAME] [PHONE_NUMBER]" at bounding box center [337, 316] width 169 height 43
drag, startPoint x: 187, startPoint y: 356, endPoint x: 229, endPoint y: 357, distance: 42.0
click at [229, 338] on td "The Bunny" at bounding box center [223, 316] width 59 height 43
drag, startPoint x: 120, startPoint y: 362, endPoint x: 46, endPoint y: 352, distance: 74.1
click at [46, 338] on td "[STREET_ADDRESS]" at bounding box center [118, 316] width 151 height 43
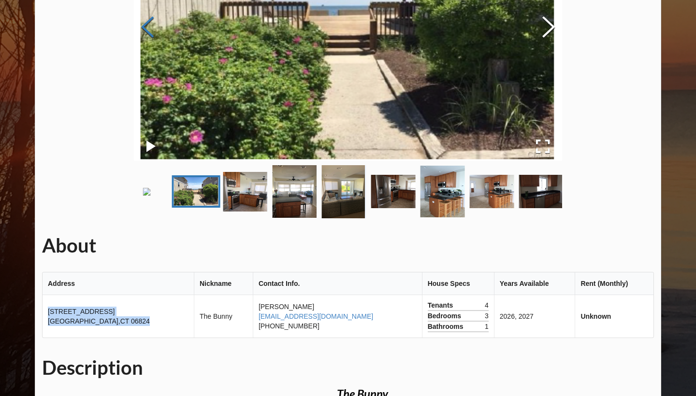
click at [149, 27] on button "Previous Slide" at bounding box center [147, 28] width 27 height 87
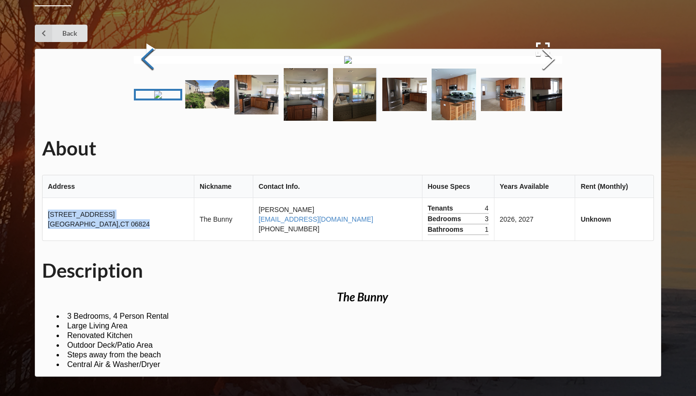
click at [149, 27] on button "Previous Slide" at bounding box center [147, 59] width 27 height 87
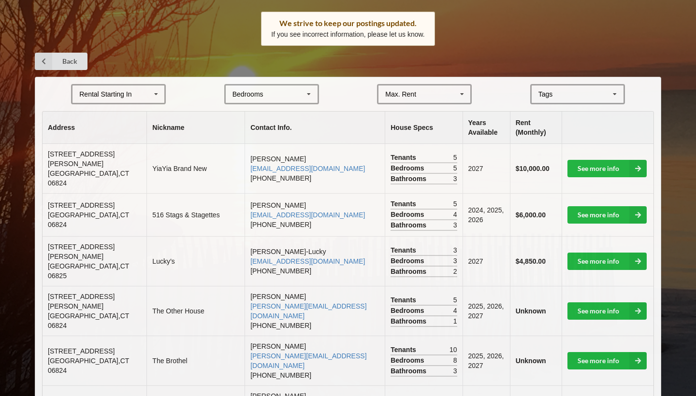
scroll to position [150, 0]
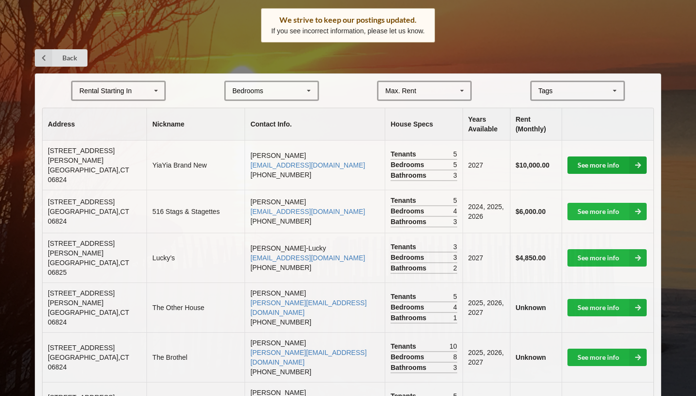
click at [584, 156] on link "See more info" at bounding box center [606, 164] width 79 height 17
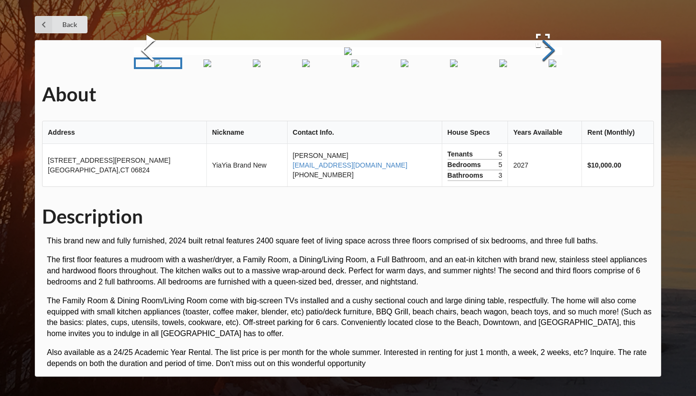
click at [547, 49] on button "Next Slide" at bounding box center [548, 51] width 27 height 87
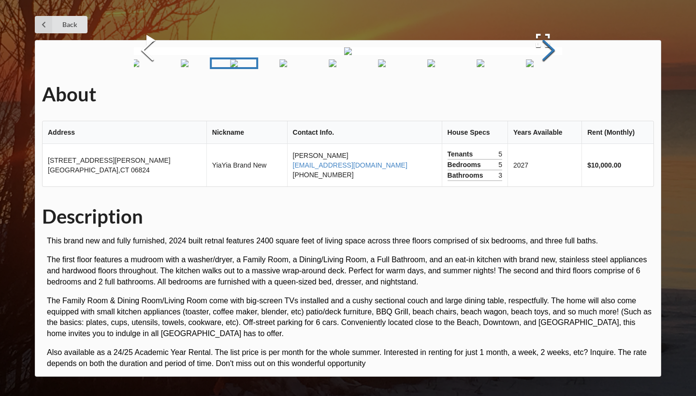
click at [547, 49] on button "Next Slide" at bounding box center [548, 51] width 27 height 87
click at [149, 56] on button "Previous Slide" at bounding box center [147, 51] width 27 height 87
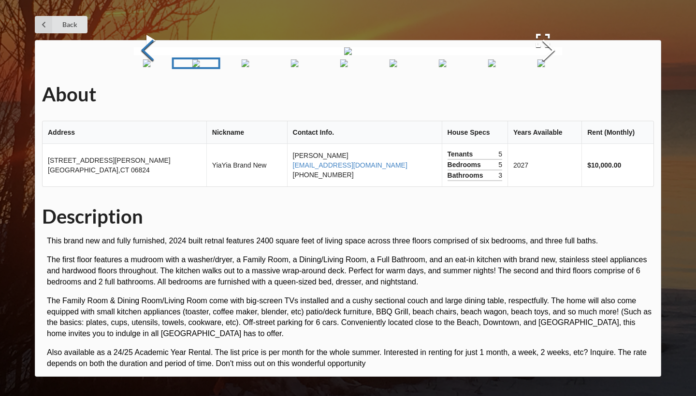
click at [149, 56] on button "Previous Slide" at bounding box center [147, 51] width 27 height 87
click at [147, 54] on button "Previous Slide" at bounding box center [147, 51] width 27 height 87
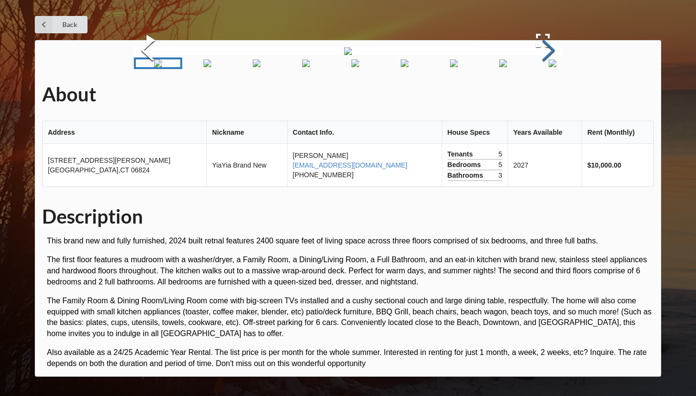
click at [557, 95] on button "Next Slide" at bounding box center [548, 51] width 27 height 87
click at [555, 95] on button "Next Slide" at bounding box center [548, 51] width 27 height 87
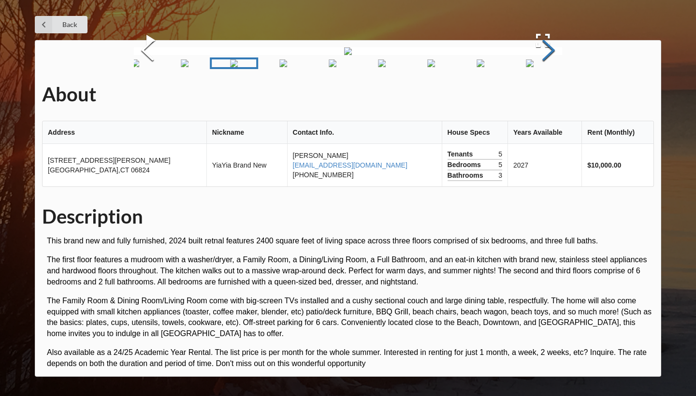
click at [555, 95] on button "Next Slide" at bounding box center [548, 51] width 27 height 87
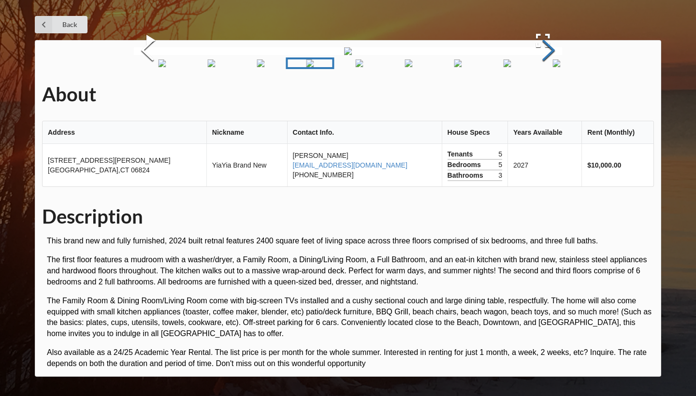
click at [553, 95] on button "Next Slide" at bounding box center [548, 51] width 27 height 87
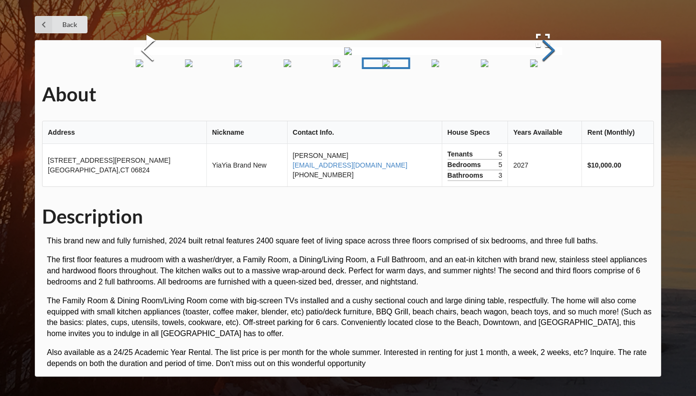
click at [553, 95] on button "Next Slide" at bounding box center [548, 51] width 27 height 87
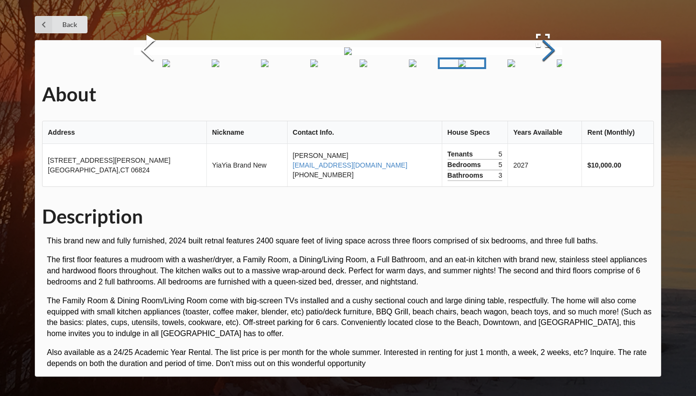
click at [553, 95] on button "Next Slide" at bounding box center [548, 51] width 27 height 87
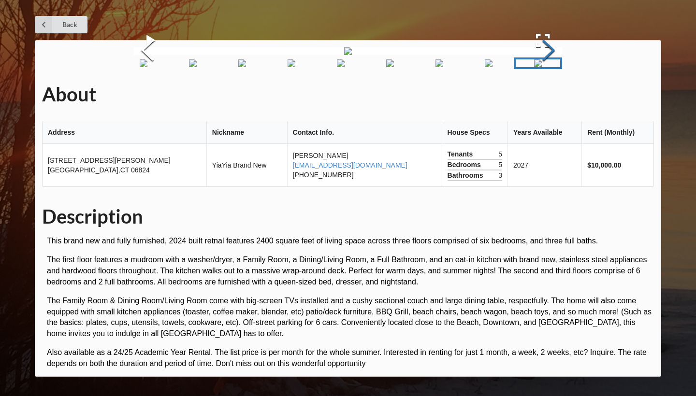
click at [553, 95] on button "Next Slide" at bounding box center [548, 51] width 27 height 87
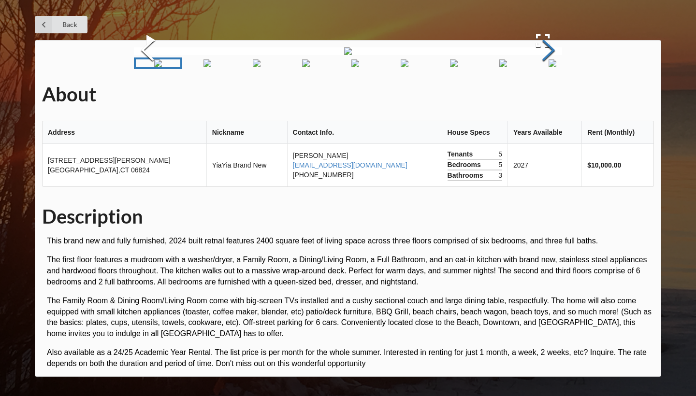
click at [553, 95] on button "Next Slide" at bounding box center [548, 51] width 27 height 87
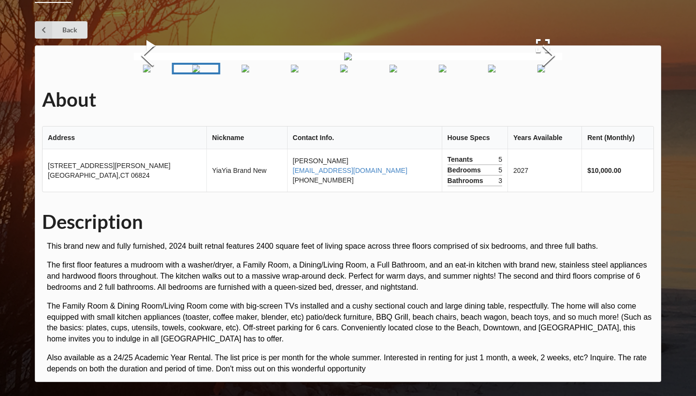
scroll to position [11, 0]
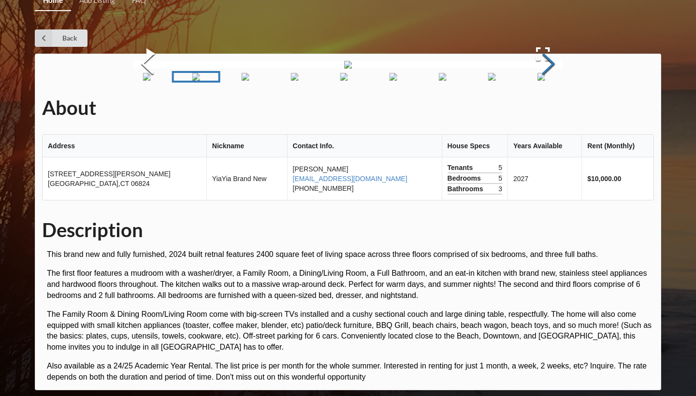
click at [543, 109] on button "Next Slide" at bounding box center [548, 64] width 27 height 87
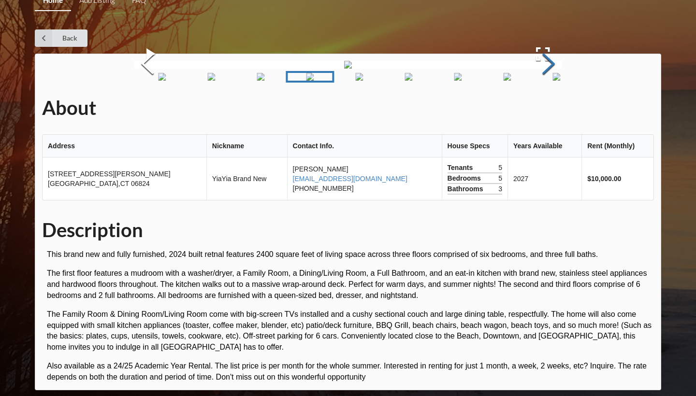
click at [543, 109] on button "Next Slide" at bounding box center [548, 64] width 27 height 87
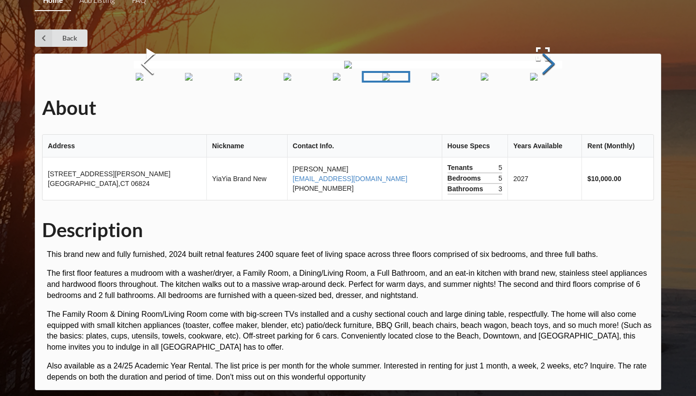
click at [543, 109] on button "Next Slide" at bounding box center [548, 64] width 27 height 87
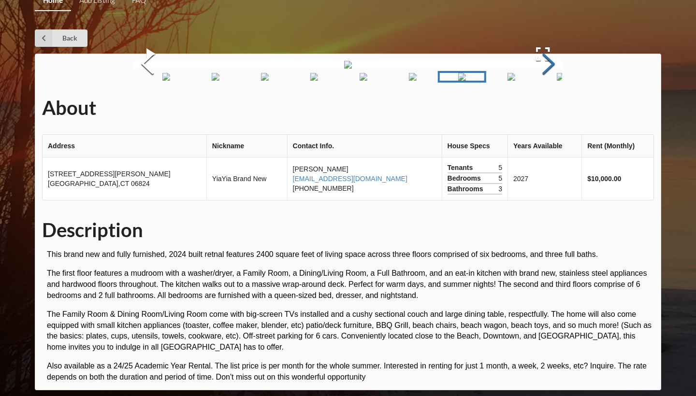
click at [543, 109] on button "Next Slide" at bounding box center [548, 64] width 27 height 87
